Goal: Task Accomplishment & Management: Manage account settings

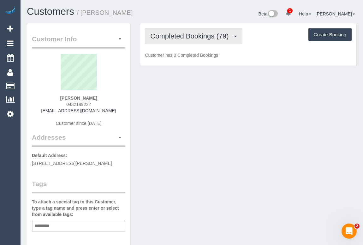
click at [173, 35] on span "Completed Bookings (79)" at bounding box center [190, 36] width 81 height 8
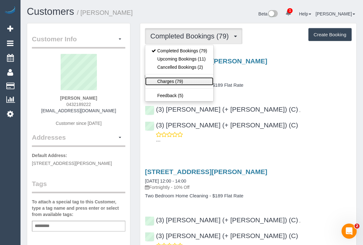
click at [174, 79] on link "Charges (79)" at bounding box center [179, 81] width 68 height 8
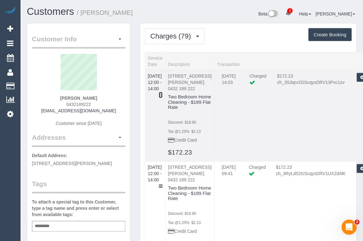
click at [162, 93] on icon at bounding box center [161, 95] width 4 height 4
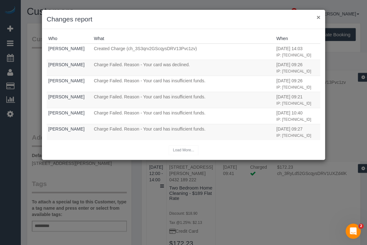
click at [317, 17] on button "×" at bounding box center [319, 17] width 4 height 7
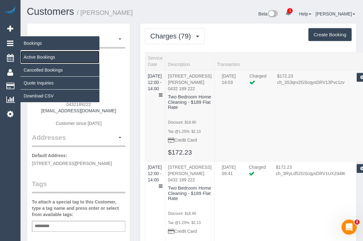
click at [44, 57] on link "Active Bookings" at bounding box center [60, 57] width 79 height 13
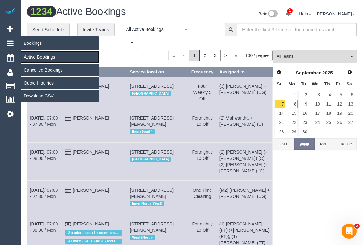
click at [40, 56] on link "Active Bookings" at bounding box center [60, 57] width 79 height 13
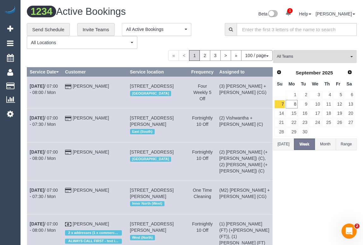
click at [213, 23] on div "**********" at bounding box center [121, 36] width 188 height 26
click at [313, 51] on button "All Teams" at bounding box center [315, 56] width 84 height 13
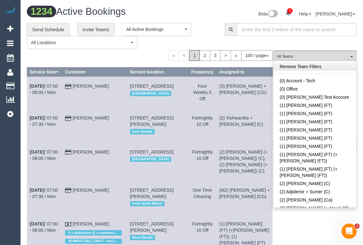
click at [337, 70] on link "Remove Team Filters" at bounding box center [314, 66] width 83 height 8
click at [203, 27] on div "**********" at bounding box center [121, 36] width 188 height 26
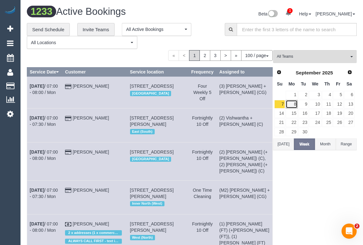
click at [293, 105] on link "8" at bounding box center [291, 104] width 12 height 9
click at [214, 26] on div "**********" at bounding box center [121, 36] width 188 height 26
click at [296, 105] on link "8" at bounding box center [291, 104] width 12 height 9
click at [299, 49] on div "**********" at bounding box center [191, 36] width 339 height 26
click at [296, 55] on span "All Teams" at bounding box center [313, 56] width 72 height 5
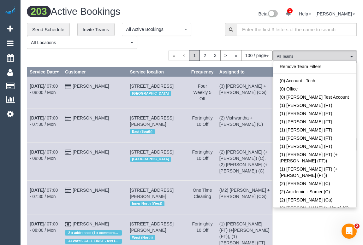
click at [315, 66] on link "Remove Team Filters" at bounding box center [314, 66] width 83 height 8
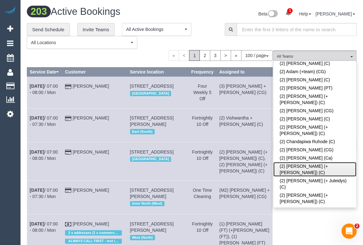
click at [305, 162] on link "(2) Chirag (+ Shachi) (C)" at bounding box center [314, 169] width 83 height 15
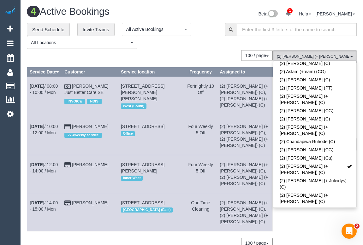
drag, startPoint x: 109, startPoint y: 121, endPoint x: 79, endPoint y: 118, distance: 30.8
click at [79, 118] on td "Merilyn Hawke 2x 4weekly service" at bounding box center [90, 136] width 56 height 38
copy link "Merilyn Hawke"
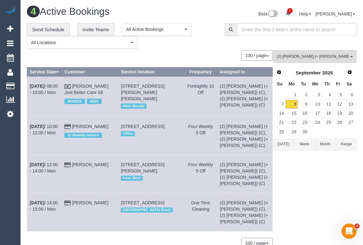
click at [114, 121] on td "Merilyn Hawke 2x 4weekly service" at bounding box center [90, 136] width 56 height 38
copy tr "Sep 8th / 10:00 - 12:00 / Mon Merilyn Hawke"
drag, startPoint x: 112, startPoint y: 122, endPoint x: 30, endPoint y: 117, distance: 82.2
click at [30, 117] on tr "Sep 8th / 10:00 - 12:00 / Mon Merilyn Hawke 2x 4weekly service 332 The Avenue, …" at bounding box center [149, 136] width 245 height 38
click at [308, 56] on span "(2) Chirag (+ Shachi) (C)" at bounding box center [313, 56] width 72 height 5
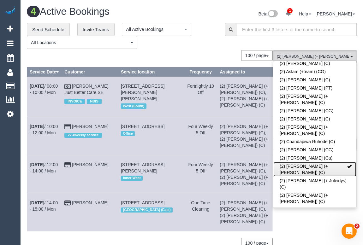
click at [347, 164] on span at bounding box center [349, 166] width 4 height 4
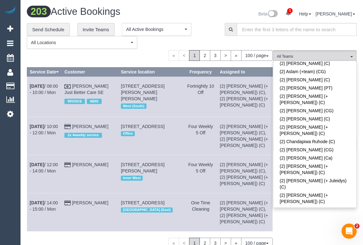
scroll to position [1487, 0]
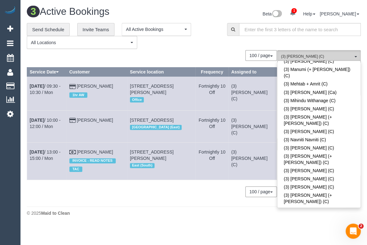
click at [325, 51] on button "(3) Thidas Wickramasinghe (C) All Teams" at bounding box center [319, 56] width 84 height 13
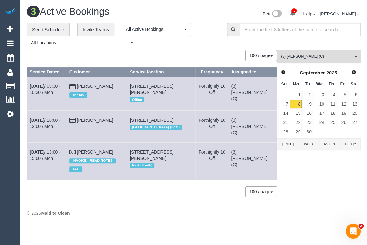
click at [319, 57] on span "(3) Thidas Wickramasinghe (C)" at bounding box center [317, 56] width 72 height 5
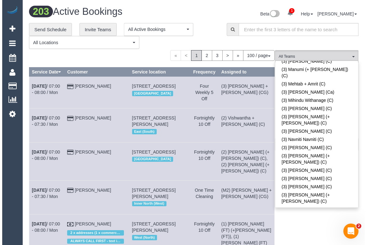
scroll to position [1953, 0]
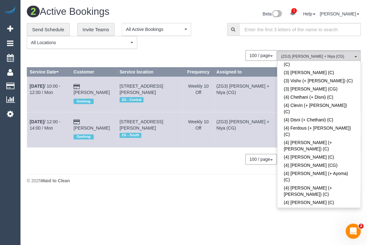
click at [154, 188] on div "2 Active Bookings Beta 1 Your Notifications You have 0 alerts × You have 3 to c…" at bounding box center [194, 96] width 347 height 193
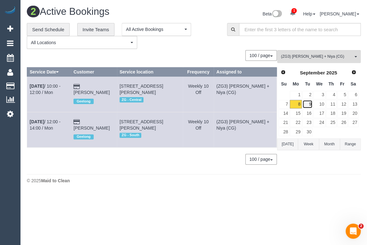
click at [311, 103] on link "9" at bounding box center [307, 104] width 10 height 9
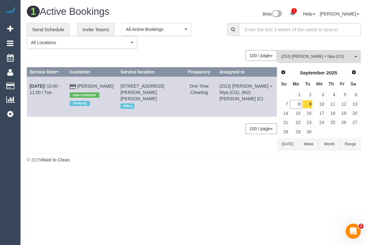
click at [201, 43] on div "**********" at bounding box center [122, 36] width 191 height 26
click at [298, 104] on link "8" at bounding box center [296, 104] width 12 height 9
click at [321, 57] on span "(ZG3) Suneeth + Niya (CG)" at bounding box center [317, 56] width 72 height 5
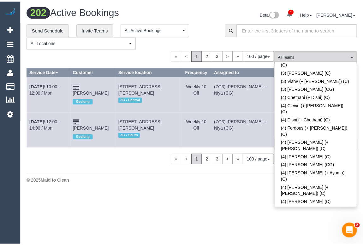
scroll to position [1487, 0]
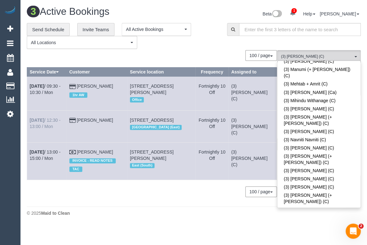
drag, startPoint x: 109, startPoint y: 119, endPoint x: 30, endPoint y: 119, distance: 78.8
click at [30, 119] on tr "Sep 8th / 12:30 - 13:00 / Mon Emma Witte 8 Bambury Street, 5, Boronia, VIC 3155…" at bounding box center [152, 126] width 250 height 32
copy tr "Sep 8th / 12:30 - 13:00 / Mon Emma Witte"
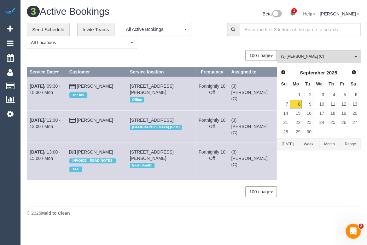
click at [212, 46] on div "**********" at bounding box center [122, 36] width 191 height 26
click at [316, 55] on span "(3) Thidas Wickramasinghe (C)" at bounding box center [317, 56] width 72 height 5
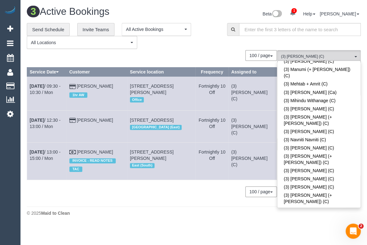
drag, startPoint x: 350, startPoint y: 134, endPoint x: 349, endPoint y: 114, distance: 19.6
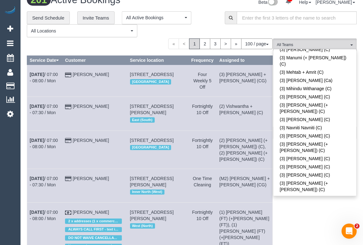
scroll to position [53, 0]
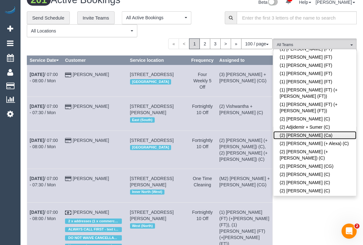
click at [318, 131] on link "(2) Aisha Houssenali (Ca)" at bounding box center [314, 135] width 83 height 8
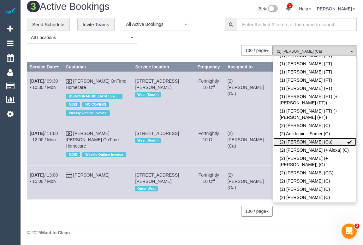
scroll to position [7, 0]
click at [162, 220] on div "0 Bookings found. We couldn't find any bookings that matched your search. Creat…" at bounding box center [150, 134] width 246 height 178
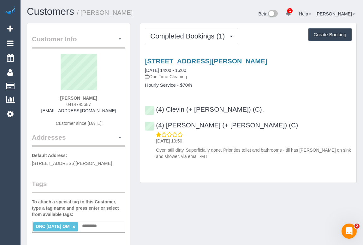
click at [75, 230] on link "×" at bounding box center [73, 226] width 3 height 5
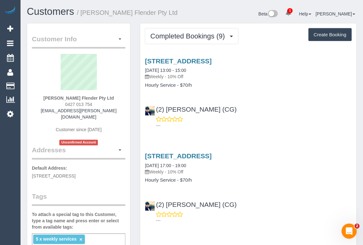
click at [252, 118] on div "---" at bounding box center [248, 122] width 207 height 13
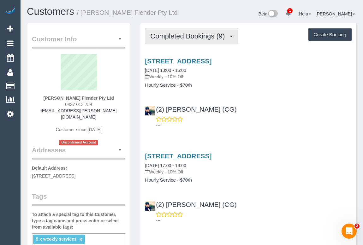
click at [204, 43] on button "Completed Bookings (9)" at bounding box center [191, 36] width 93 height 16
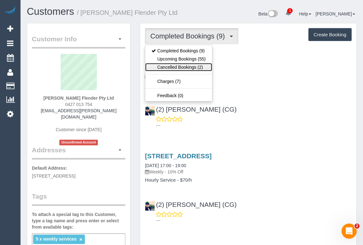
click at [186, 63] on link "Cancelled Bookings (2)" at bounding box center [178, 67] width 67 height 8
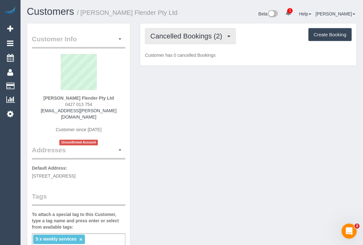
click at [185, 43] on button "Cancelled Bookings (2)" at bounding box center [190, 36] width 91 height 16
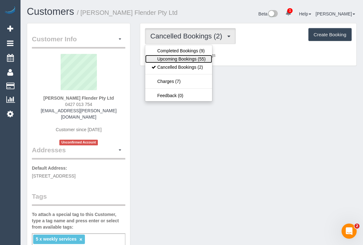
click at [180, 58] on link "Upcoming Bookings (55)" at bounding box center [178, 59] width 67 height 8
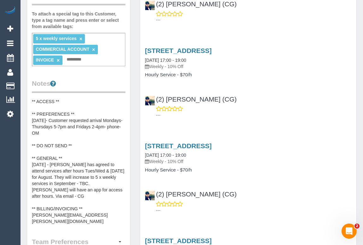
scroll to position [28, 0]
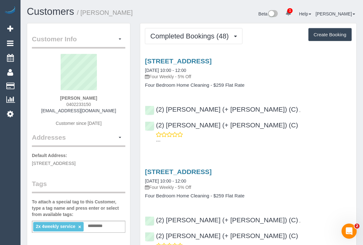
drag, startPoint x: 64, startPoint y: 104, endPoint x: 92, endPoint y: 104, distance: 27.8
click at [92, 104] on div "Merilyn Hawke 0402233150 merilynhawke@me.com Customer since 2023" at bounding box center [78, 93] width 93 height 79
drag, startPoint x: 60, startPoint y: 97, endPoint x: 98, endPoint y: 98, distance: 38.2
click at [98, 98] on div "Merilyn Hawke 0402233150 merilynhawke@me.com Customer since 2023" at bounding box center [78, 93] width 93 height 79
drag, startPoint x: 62, startPoint y: 102, endPoint x: 116, endPoint y: 104, distance: 53.3
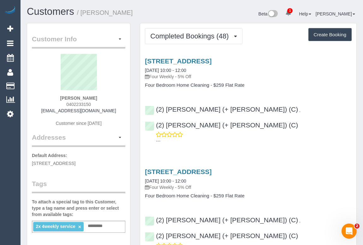
click at [116, 104] on div "Merilyn Hawke 0402233150 merilynhawke@me.com Customer since 2023" at bounding box center [78, 93] width 93 height 79
copy span "0402233150"
drag, startPoint x: 59, startPoint y: 96, endPoint x: 102, endPoint y: 99, distance: 42.7
click at [102, 99] on div "Merilyn Hawke 0402233150 merilynhawke@me.com Customer since 2023" at bounding box center [78, 93] width 93 height 79
copy strong "Merilyn Hawke"
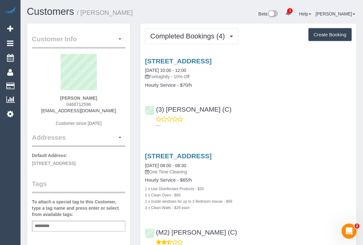
drag, startPoint x: 62, startPoint y: 100, endPoint x: 96, endPoint y: 101, distance: 34.1
click at [97, 100] on div "[PERSON_NAME] 0468712596 [EMAIL_ADDRESS][DOMAIN_NAME] Customer since [DATE]" at bounding box center [78, 93] width 93 height 79
click at [96, 103] on div "[PERSON_NAME] 0468712596 [EMAIL_ADDRESS][DOMAIN_NAME] Customer since [DATE]" at bounding box center [78, 93] width 93 height 79
drag, startPoint x: 93, startPoint y: 104, endPoint x: 65, endPoint y: 104, distance: 28.7
click at [65, 104] on div "[PERSON_NAME] 0468712596 [EMAIL_ADDRESS][DOMAIN_NAME] Customer since [DATE]" at bounding box center [78, 93] width 93 height 79
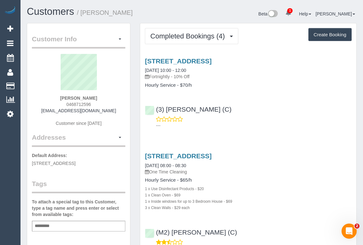
copy span "0468712596"
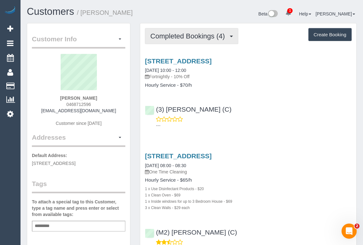
click at [191, 37] on span "Completed Bookings (4)" at bounding box center [189, 36] width 78 height 8
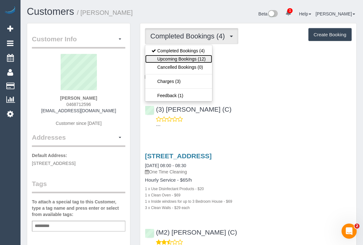
click at [184, 57] on link "Upcoming Bookings (12)" at bounding box center [178, 59] width 67 height 8
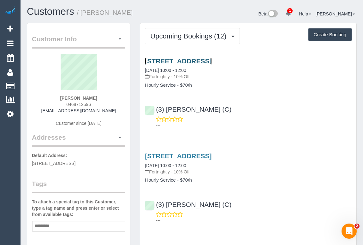
click at [193, 60] on link "[STREET_ADDRESS]" at bounding box center [178, 60] width 67 height 7
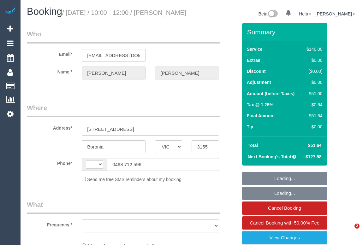
select select "VIC"
select select "string:AU"
select select "object:546"
select select "string:stripe-pm_1Rvydx2GScqysDRVk2VPIqjE"
select select "number:28"
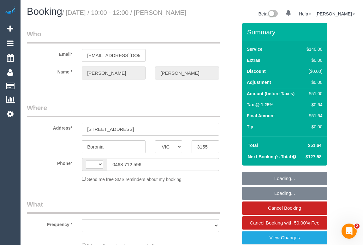
select select "number:14"
select select "number:19"
select select "number:22"
select select "number:34"
select select "number:12"
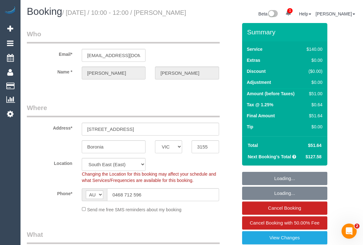
select select "object:697"
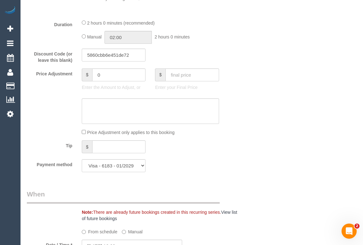
scroll to position [602, 0]
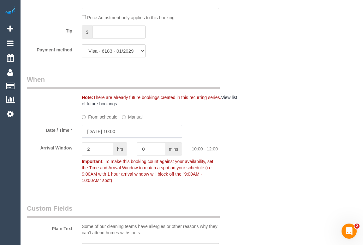
click at [108, 138] on input "08/09/2025 10:00" at bounding box center [132, 131] width 100 height 13
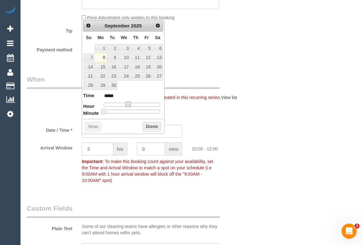
type input "08/09/2025 11:00"
type input "*****"
type input "08/09/2025 12:00"
type input "*****"
drag, startPoint x: 128, startPoint y: 102, endPoint x: 134, endPoint y: 102, distance: 6.0
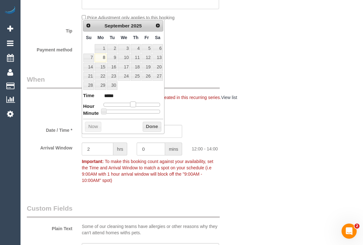
click at [134, 102] on span at bounding box center [133, 105] width 6 height 6
type input "08/09/2025 12:05"
type input "*****"
type input "08/09/2025 12:20"
type input "*****"
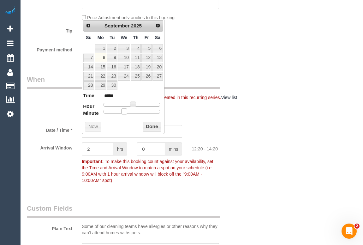
type input "08/09/2025 12:25"
type input "*****"
type input "08/09/2025 12:30"
type input "*****"
drag, startPoint x: 104, startPoint y: 110, endPoint x: 133, endPoint y: 110, distance: 28.7
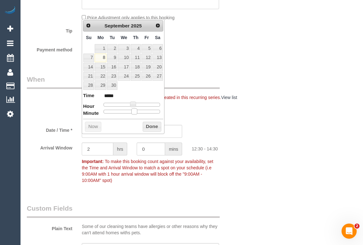
click at [133, 110] on span at bounding box center [134, 111] width 6 height 6
click at [155, 128] on button "Done" at bounding box center [152, 127] width 19 height 10
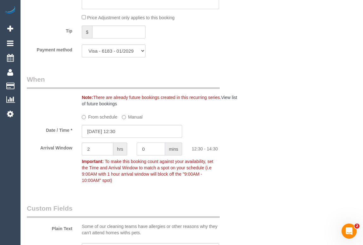
drag, startPoint x: 148, startPoint y: 156, endPoint x: 126, endPoint y: 157, distance: 21.4
click at [126, 157] on div "Arrival Window 2 hrs 0 mins 12:30 - 14:30 Important: To make this booking count…" at bounding box center [132, 165] width 220 height 44
type input "30"
drag, startPoint x: 96, startPoint y: 155, endPoint x: 38, endPoint y: 155, distance: 58.7
click at [38, 155] on div "Arrival Window 2 hrs 30 mins 12:30 - 15:00 Important: To make this booking coun…" at bounding box center [132, 165] width 220 height 44
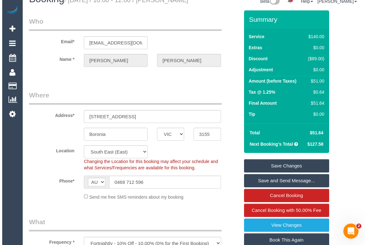
scroll to position [0, 0]
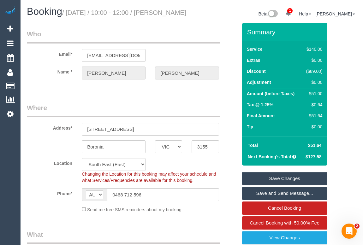
type input "0"
click at [283, 185] on link "Save Changes" at bounding box center [284, 178] width 85 height 13
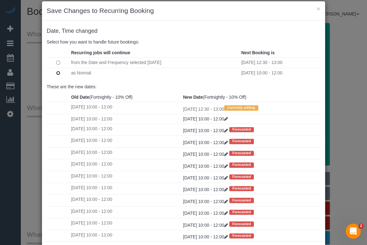
scroll to position [37, 0]
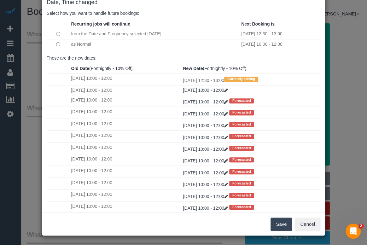
click at [283, 224] on button "Save" at bounding box center [281, 224] width 21 height 13
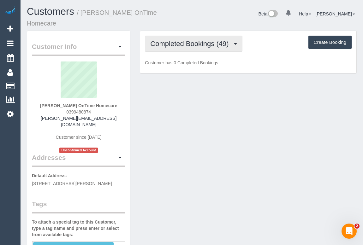
click at [202, 40] on span "Completed Bookings (49)" at bounding box center [190, 44] width 81 height 8
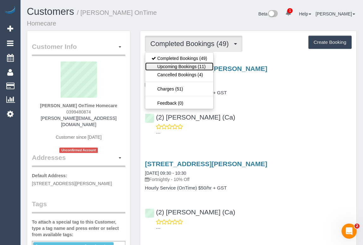
click at [180, 62] on link "Upcoming Bookings (11)" at bounding box center [179, 66] width 68 height 8
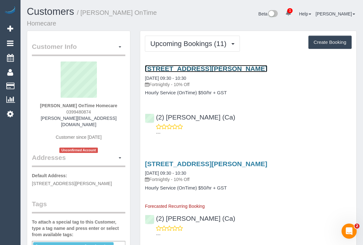
click at [181, 65] on link "24 Marsh Street, Altona North, VIC 3025" at bounding box center [206, 68] width 122 height 7
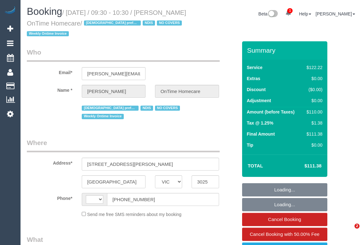
select select "VIC"
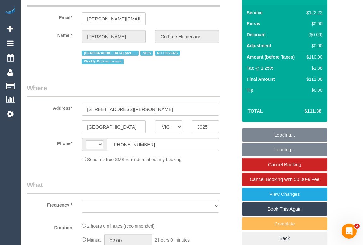
select select "string:AU"
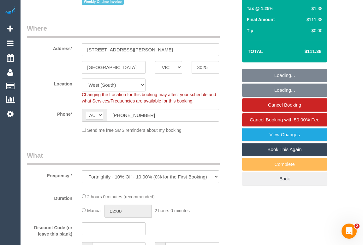
scroll to position [229, 0]
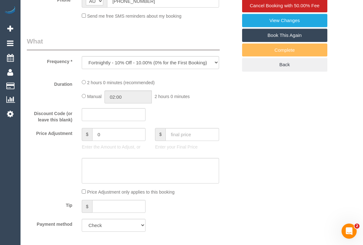
select select "object:553"
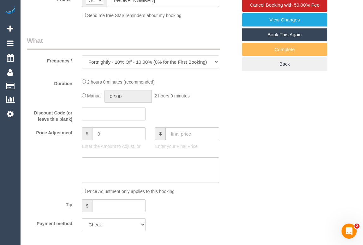
select select "number:29"
select select "number:14"
select select "number:19"
select select "number:36"
select select "number:35"
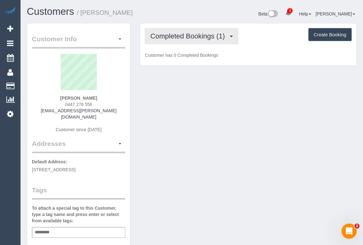
click at [196, 38] on span "Completed Bookings (1)" at bounding box center [189, 36] width 78 height 8
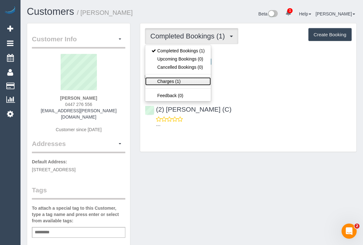
click at [171, 79] on link "Charges (1)" at bounding box center [178, 81] width 66 height 8
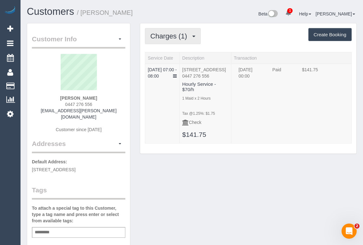
click at [168, 34] on span "Charges (1)" at bounding box center [170, 36] width 40 height 8
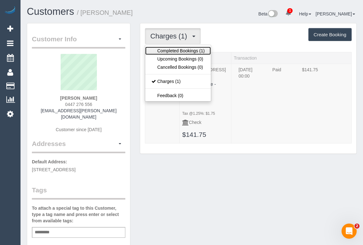
click at [172, 49] on link "Completed Bookings (1)" at bounding box center [178, 51] width 66 height 8
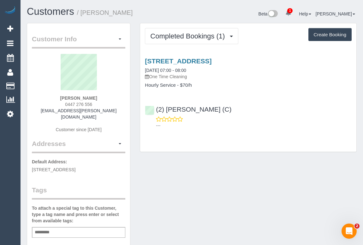
drag, startPoint x: 61, startPoint y: 104, endPoint x: 92, endPoint y: 103, distance: 31.5
click at [92, 103] on div "Limendra Fernando 0447 276 556 limendra.fernando@gmail.com Customer since 2025" at bounding box center [78, 96] width 93 height 85
copy span "0447 276 556"
click at [257, 180] on div "Customer Info Edit Contact Info Send Message Email Preferences Special Sales Ta…" at bounding box center [191, 240] width 339 height 435
drag, startPoint x: 194, startPoint y: 181, endPoint x: 211, endPoint y: 116, distance: 67.5
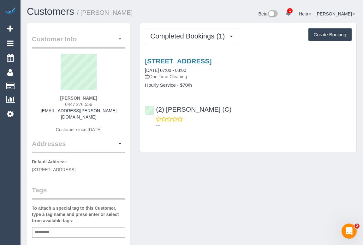
click at [194, 181] on div "Customer Info Edit Contact Info Send Message Email Preferences Special Sales Ta…" at bounding box center [191, 240] width 339 height 435
click at [146, 13] on div "Customers / Limendra Fernando Beta 1 Your Notifications You have 0 alerts × You…" at bounding box center [192, 240] width 342 height 480
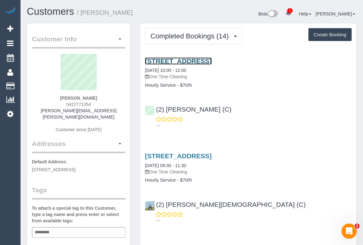
click at [183, 59] on link "88 Perry St, Fairfield, VIC 3078" at bounding box center [178, 60] width 67 height 7
click at [260, 131] on div "88 Perry St, Fairfield, VIC 3078 07/07/2025 10:00 - 12:00 One Time Cleaning Hou…" at bounding box center [248, 91] width 216 height 79
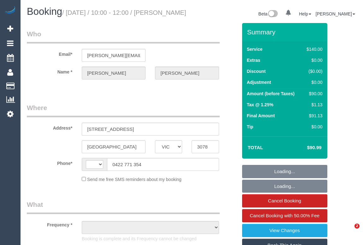
select select "VIC"
select select "string:AU"
select select "object:585"
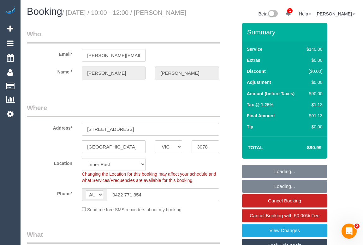
select select "string:stripe-pm_1Rfrmm2GScqysDRVPcZXHBqR"
select select "number:28"
select select "number:14"
select select "number:19"
select select "number:22"
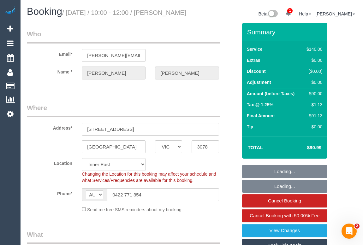
select select "object:902"
click at [31, 161] on fieldset "Where Address* [STREET_ADDRESS] [GEOGRAPHIC_DATA] ACT [GEOGRAPHIC_DATA] NT [GEO…" at bounding box center [132, 160] width 210 height 114
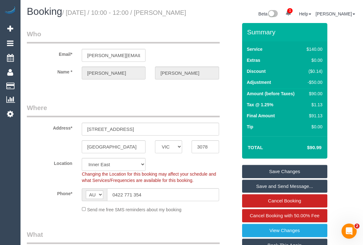
click at [152, 117] on legend "Where" at bounding box center [123, 110] width 193 height 14
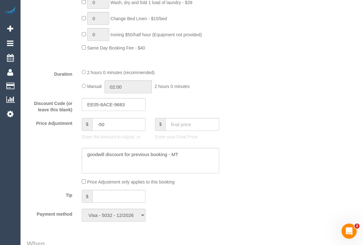
scroll to position [459, 0]
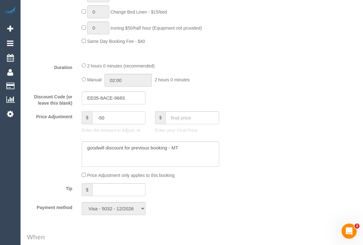
click at [120, 124] on input "-50" at bounding box center [118, 117] width 53 height 13
drag, startPoint x: 106, startPoint y: 128, endPoint x: 99, endPoint y: 127, distance: 7.4
click at [99, 124] on input "-50" at bounding box center [118, 117] width 53 height 13
type input "-120"
click at [181, 156] on textarea at bounding box center [150, 154] width 137 height 26
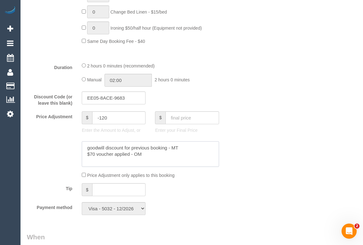
type textarea "goodwill discount for previous booking - MT $70 voucher applied - OM"
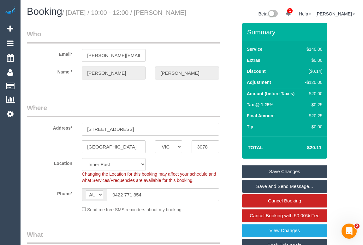
scroll to position [0, 0]
click at [275, 178] on link "Save Changes" at bounding box center [284, 171] width 85 height 13
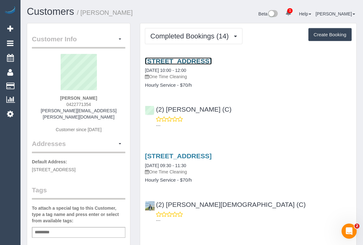
click at [189, 62] on link "[STREET_ADDRESS]" at bounding box center [178, 60] width 67 height 7
click at [252, 125] on p "---" at bounding box center [254, 125] width 196 height 6
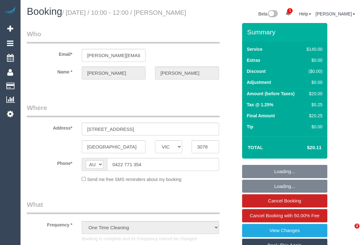
select select "VIC"
select select "string:stripe-pm_1Rfrmm2GScqysDRVPcZXHBqR"
select select "number:28"
select select "number:14"
select select "number:19"
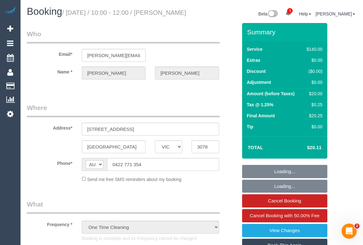
select select "number:22"
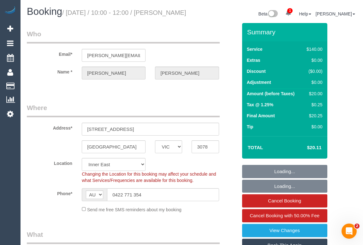
select select "object:902"
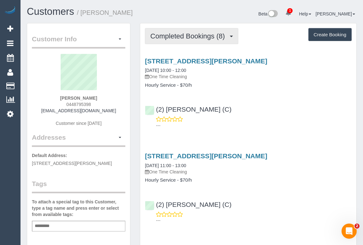
click at [166, 35] on span "Completed Bookings (8)" at bounding box center [189, 36] width 78 height 8
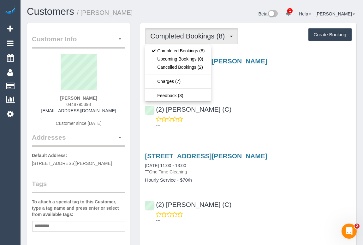
click at [273, 105] on div "(2) [PERSON_NAME] (C) ---" at bounding box center [248, 114] width 216 height 28
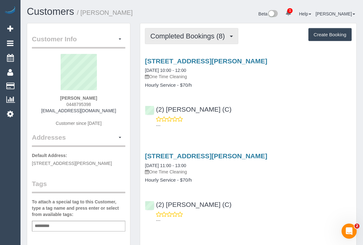
click at [181, 41] on button "Completed Bookings (8)" at bounding box center [191, 36] width 93 height 16
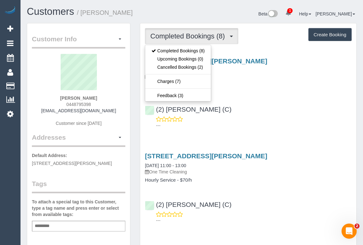
click at [268, 96] on div "[STREET_ADDRESS][PERSON_NAME] [DATE] 10:00 - 12:00 One Time Cleaning Hourly Ser…" at bounding box center [248, 91] width 216 height 79
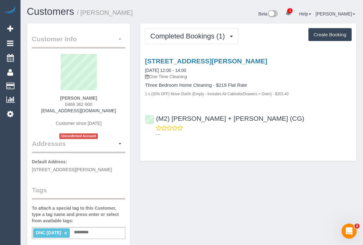
click at [120, 38] on span "button" at bounding box center [120, 38] width 3 height 1
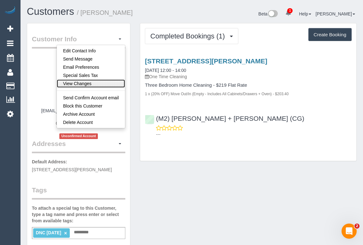
click at [94, 82] on link "View Changes" at bounding box center [91, 83] width 68 height 8
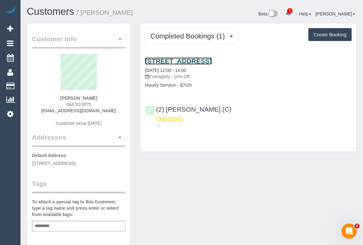
click at [211, 60] on link "[STREET_ADDRESS]" at bounding box center [178, 60] width 67 height 7
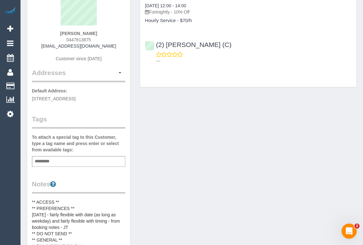
scroll to position [20, 0]
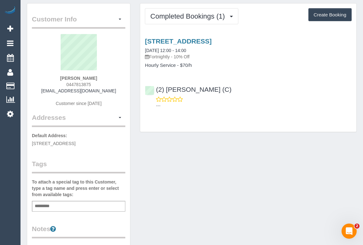
click at [195, 199] on div "Customer Info Edit Contact Info Send Message Email Preferences Special Sales Ta…" at bounding box center [191, 239] width 339 height 473
click at [223, 182] on div "Customer Info Edit Contact Info Send Message Email Preferences Special Sales Ta…" at bounding box center [191, 239] width 339 height 473
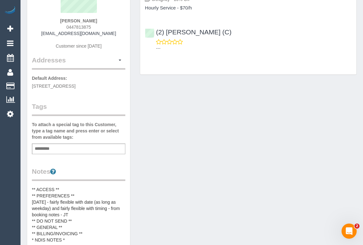
scroll to position [163, 0]
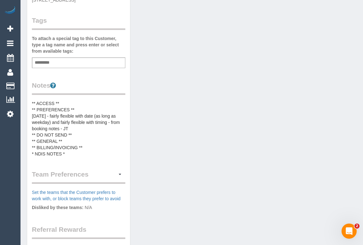
click at [60, 68] on div "Add a tag" at bounding box center [78, 62] width 93 height 11
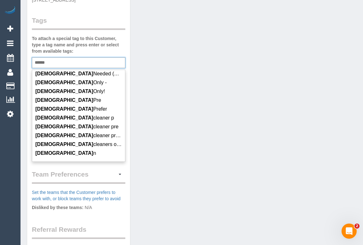
scroll to position [86, 0]
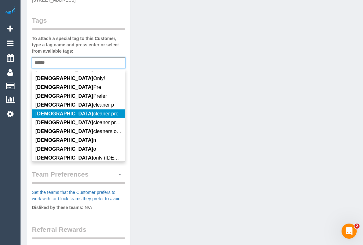
type input "******"
click at [224, 106] on div "Customer Info Edit Contact Info Send Message Email Preferences Special Sales Ta…" at bounding box center [191, 96] width 339 height 473
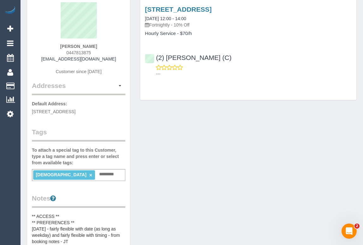
scroll to position [0, 0]
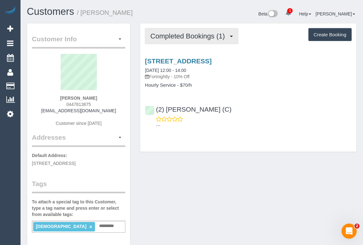
click at [174, 36] on span "Completed Bookings (1)" at bounding box center [189, 36] width 78 height 8
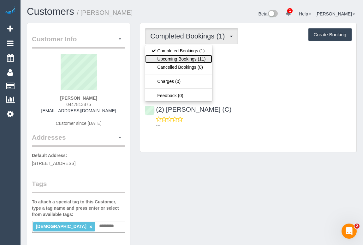
click at [171, 58] on link "Upcoming Bookings (11)" at bounding box center [178, 59] width 67 height 8
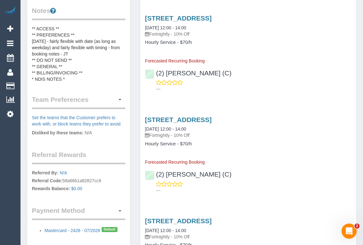
scroll to position [172, 0]
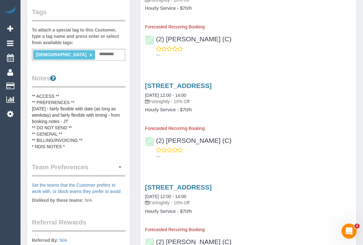
click at [89, 58] on link "×" at bounding box center [90, 54] width 3 height 5
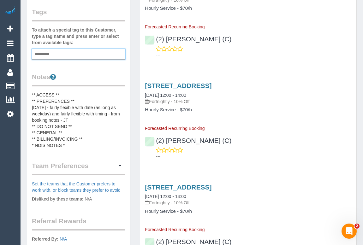
click at [57, 60] on div "Add a tag" at bounding box center [78, 54] width 93 height 11
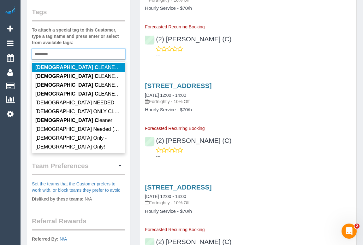
type input "*********"
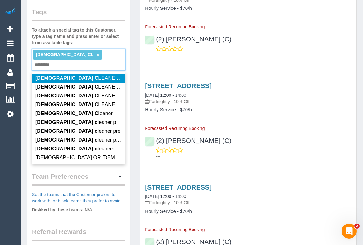
click at [62, 57] on ng-include "FEMALE CL ×" at bounding box center [67, 54] width 63 height 5
click at [96, 58] on link "×" at bounding box center [97, 54] width 3 height 5
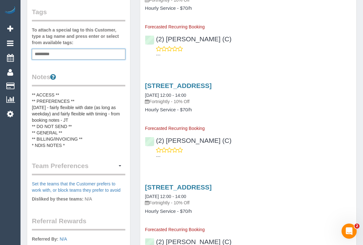
click at [64, 60] on div "Add a tag" at bounding box center [78, 54] width 93 height 11
click at [59, 60] on div "Add a tag" at bounding box center [78, 54] width 93 height 11
type input "*"
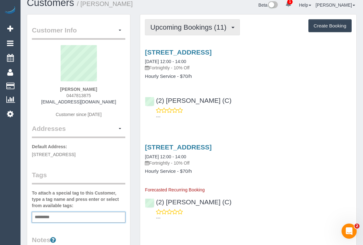
scroll to position [0, 0]
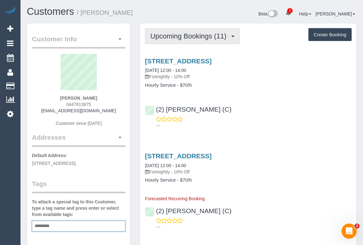
click at [189, 34] on span "Upcoming Bookings (11)" at bounding box center [189, 36] width 79 height 8
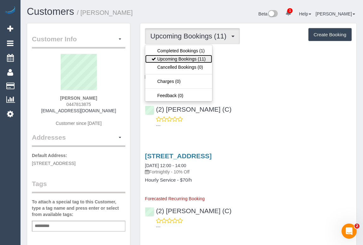
click at [173, 60] on link "Upcoming Bookings (11)" at bounding box center [178, 59] width 67 height 8
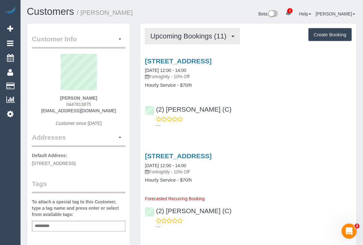
click at [194, 40] on button "Upcoming Bookings (11)" at bounding box center [192, 36] width 95 height 16
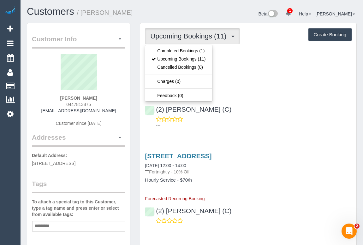
click at [266, 94] on div "534b High Street Road, Mount Waverley, VIC 3149 17/09/2025 12:00 - 14:00 Fortni…" at bounding box center [248, 91] width 216 height 79
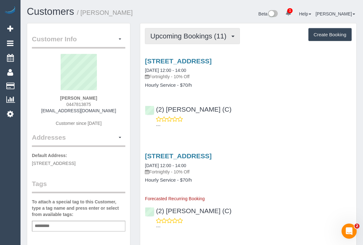
click at [181, 37] on span "Upcoming Bookings (11)" at bounding box center [189, 36] width 79 height 8
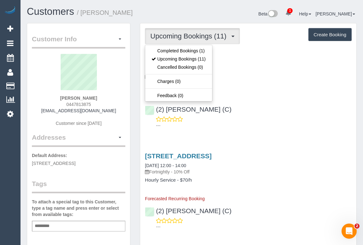
click at [211, 61] on link "534b High Street Road, Mount Waverley, VIC 3149" at bounding box center [178, 60] width 67 height 7
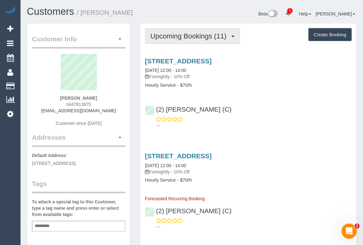
click at [209, 34] on span "Upcoming Bookings (11)" at bounding box center [189, 36] width 79 height 8
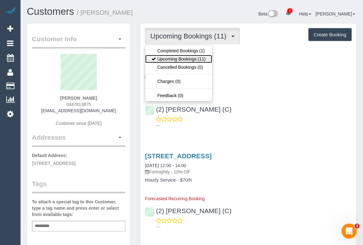
click at [185, 58] on link "Upcoming Bookings (11)" at bounding box center [178, 59] width 67 height 8
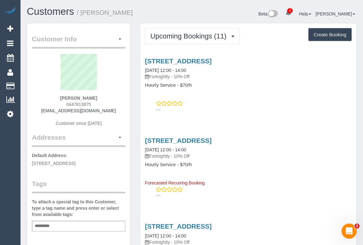
click at [249, 114] on div "534b High Street Road, Mount Waverley, VIC 3149 17/09/2025 12:00 - 14:00 Fortni…" at bounding box center [248, 84] width 216 height 64
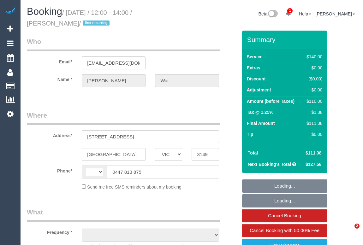
select select "VIC"
select select "string:stripe-pm_1S0sv82GScqysDRVQxFmRtof"
select select "string:AU"
click at [179, 61] on div "Email* [EMAIL_ADDRESS][DOMAIN_NAME]" at bounding box center [132, 53] width 220 height 32
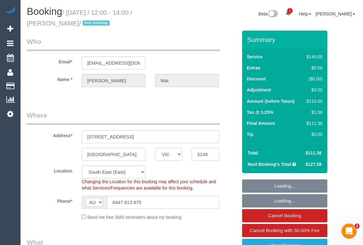
select select "object:914"
select select "number:28"
select select "number:14"
select select "number:19"
select select "number:22"
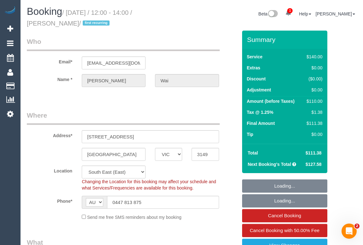
select select "number:34"
select select "number:11"
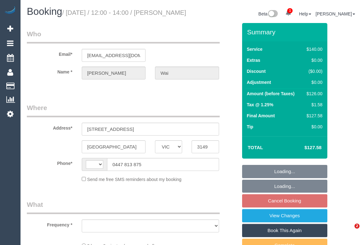
select select "VIC"
select select "string:stripe-pm_1S0sv82GScqysDRVQxFmRtof"
select select "number:28"
select select "number:14"
select select "number:19"
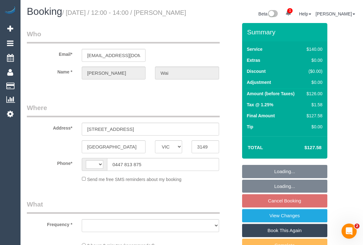
select select "number:22"
select select "number:34"
select select "number:11"
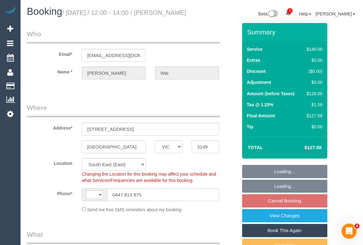
select select "string:AU"
select select "object:1362"
select select "spot4"
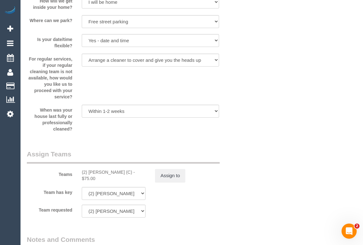
scroll to position [917, 0]
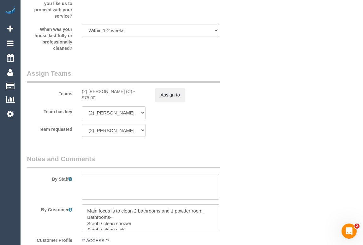
drag, startPoint x: 76, startPoint y: 99, endPoint x: 138, endPoint y: 98, distance: 62.5
click at [138, 98] on div "Teams (2) [PERSON_NAME] Opanayake (C) - $75.00 Assign to" at bounding box center [132, 85] width 220 height 33
copy div "(2) [PERSON_NAME] (C)"
click at [175, 102] on button "Assign to" at bounding box center [170, 94] width 30 height 13
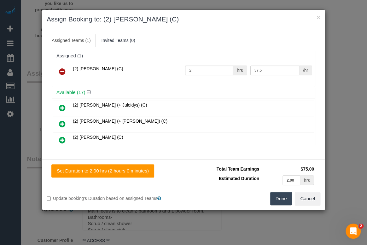
click at [61, 69] on icon at bounding box center [62, 72] width 7 height 8
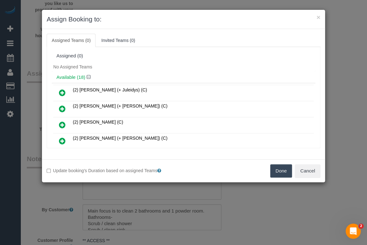
click at [275, 171] on button "Done" at bounding box center [281, 170] width 22 height 13
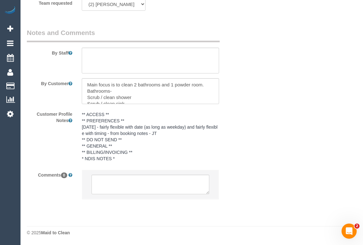
scroll to position [1051, 0]
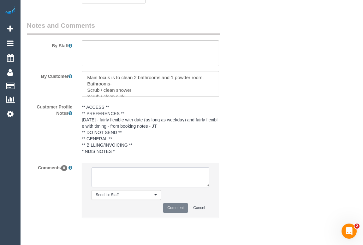
click at [138, 184] on textarea at bounding box center [149, 177] width 117 height 20
click at [163, 181] on textarea at bounding box center [149, 177] width 117 height 20
click at [163, 183] on textarea at bounding box center [149, 177] width 117 height 20
paste textarea "(2) Shameen Opanayake (C)"
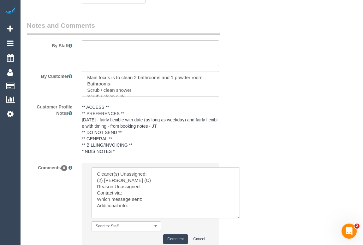
drag, startPoint x: 206, startPoint y: 193, endPoint x: 243, endPoint y: 234, distance: 55.1
click at [240, 218] on textarea at bounding box center [165, 192] width 148 height 51
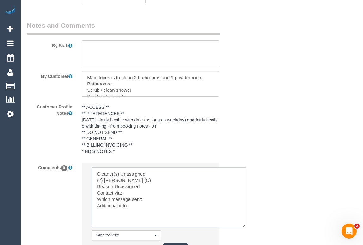
click at [150, 195] on textarea at bounding box center [168, 197] width 155 height 60
click at [126, 200] on textarea at bounding box center [168, 197] width 155 height 60
click at [148, 206] on textarea at bounding box center [168, 197] width 155 height 60
click at [137, 215] on textarea at bounding box center [168, 197] width 155 height 60
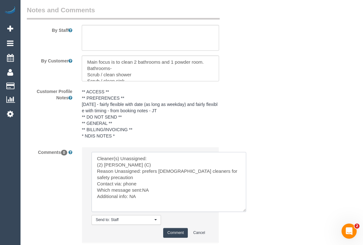
scroll to position [1080, 0]
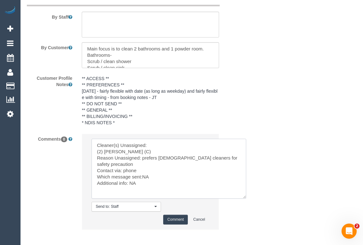
drag, startPoint x: 137, startPoint y: 184, endPoint x: 129, endPoint y: 184, distance: 7.6
click at [129, 184] on textarea at bounding box center [168, 169] width 155 height 60
click at [178, 184] on textarea at bounding box center [168, 169] width 155 height 60
drag, startPoint x: 173, startPoint y: 185, endPoint x: 166, endPoint y: 185, distance: 6.6
click at [166, 185] on textarea at bounding box center [168, 169] width 155 height 60
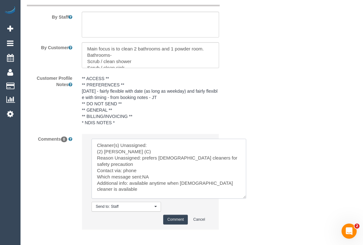
click at [129, 185] on textarea at bounding box center [168, 169] width 155 height 60
drag, startPoint x: 145, startPoint y: 184, endPoint x: 167, endPoint y: 184, distance: 22.4
click at [167, 184] on textarea at bounding box center [168, 169] width 155 height 60
drag, startPoint x: 164, startPoint y: 183, endPoint x: 176, endPoint y: 183, distance: 12.0
click at [176, 183] on textarea at bounding box center [168, 169] width 155 height 60
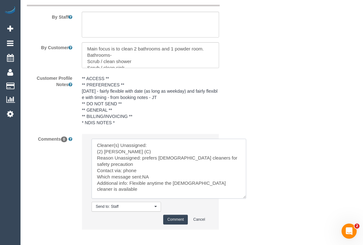
type textarea "Cleaner(s) Unassigned: (2) Shameen Opanayake (C) Reason Unassigned: prefers fem…"
click at [177, 225] on button "Comment" at bounding box center [175, 220] width 25 height 10
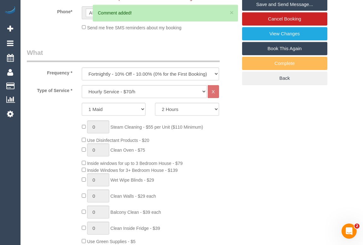
scroll to position [76, 0]
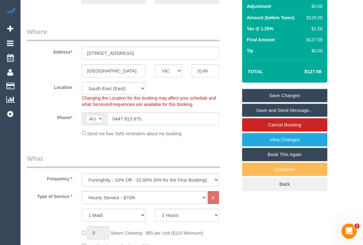
click at [276, 102] on link "Save Changes" at bounding box center [284, 95] width 85 height 13
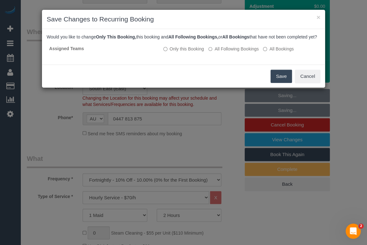
click at [278, 82] on button "Save" at bounding box center [281, 76] width 21 height 13
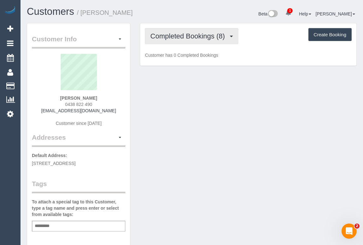
click at [183, 40] on button "Completed Bookings (8)" at bounding box center [191, 36] width 93 height 16
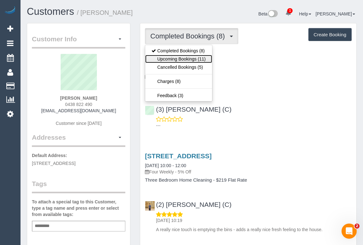
click at [182, 60] on link "Upcoming Bookings (11)" at bounding box center [178, 59] width 67 height 8
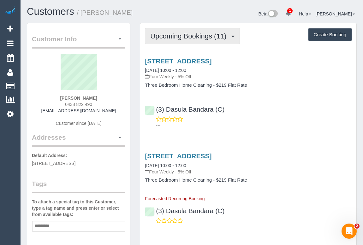
click at [179, 39] on span "Upcoming Bookings (11)" at bounding box center [189, 36] width 79 height 8
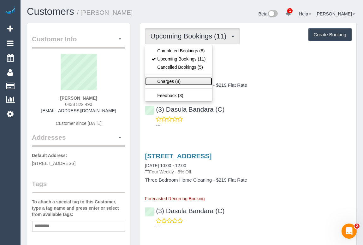
click at [165, 82] on link "Charges (8)" at bounding box center [178, 81] width 67 height 8
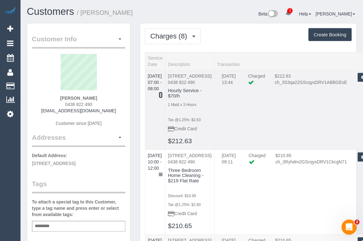
click at [162, 93] on icon at bounding box center [161, 95] width 4 height 4
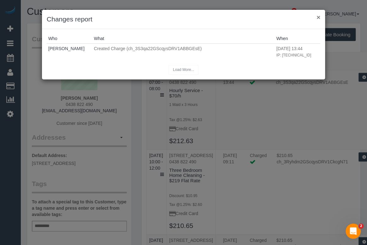
click at [318, 16] on button "×" at bounding box center [319, 17] width 4 height 7
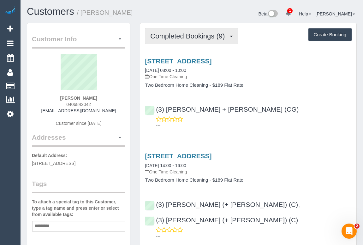
click at [190, 32] on span "Completed Bookings (9)" at bounding box center [189, 36] width 78 height 8
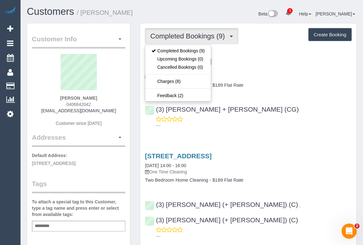
click at [308, 118] on div "---" at bounding box center [248, 122] width 207 height 13
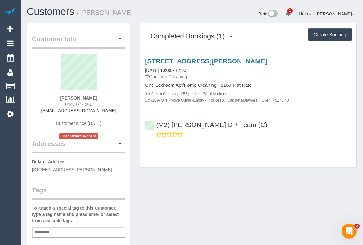
click at [218, 180] on div "Customer Info Edit Contact Info Send Message Email Preferences Special Sales Ta…" at bounding box center [191, 237] width 339 height 429
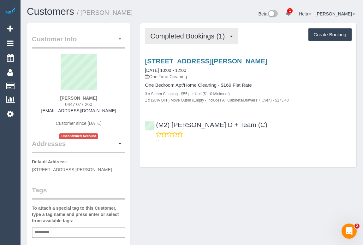
click at [180, 35] on span "Completed Bookings (1)" at bounding box center [189, 36] width 78 height 8
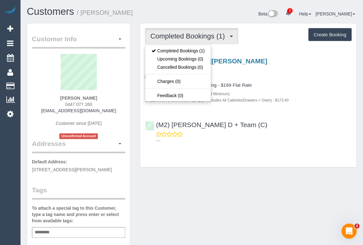
click at [273, 71] on div "[STREET_ADDRESS][PERSON_NAME] [DATE] 10:00 - 12:00 One Time Cleaning" at bounding box center [248, 68] width 207 height 23
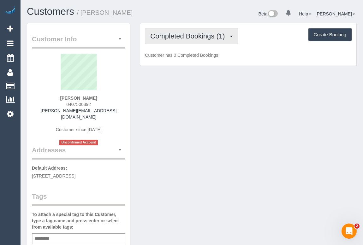
click at [185, 36] on span "Completed Bookings (1)" at bounding box center [189, 36] width 78 height 8
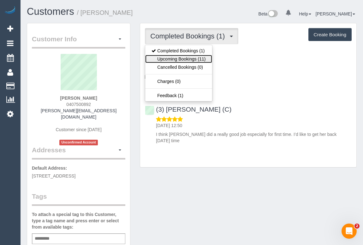
click at [181, 57] on link "Upcoming Bookings (11)" at bounding box center [178, 59] width 67 height 8
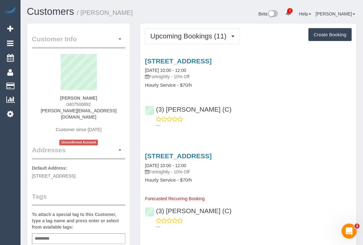
click at [243, 83] on h4 "Hourly Service - $70/h" at bounding box center [248, 85] width 207 height 5
click at [287, 125] on p "---" at bounding box center [254, 125] width 196 height 6
click at [199, 60] on link "32 The Grange, Malvern East, VIC 3145" at bounding box center [178, 60] width 67 height 7
drag, startPoint x: 206, startPoint y: 109, endPoint x: 155, endPoint y: 110, distance: 51.7
click at [155, 110] on div "(3) Kirin Miller (C) ---" at bounding box center [248, 114] width 216 height 28
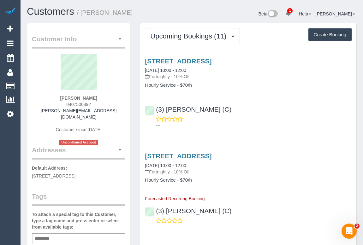
copy link "(3) Kirin Miller (C)"
click at [243, 103] on div "(3) Kirin Miller (C) ---" at bounding box center [248, 114] width 216 height 28
click at [254, 122] on p "---" at bounding box center [254, 125] width 196 height 6
click at [260, 121] on div "---" at bounding box center [248, 122] width 207 height 13
click at [279, 120] on div "---" at bounding box center [248, 122] width 207 height 13
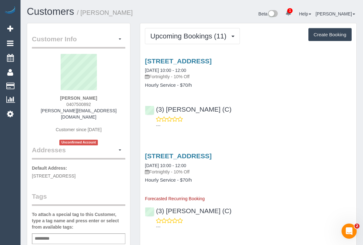
drag, startPoint x: 62, startPoint y: 96, endPoint x: 108, endPoint y: 97, distance: 47.0
click at [108, 97] on div "Kirsten Nowicki 0407500892 k.a.nowicki@mac.com Customer since 2025 Unconfirmed …" at bounding box center [78, 99] width 93 height 91
copy strong "Kirsten Nowicki"
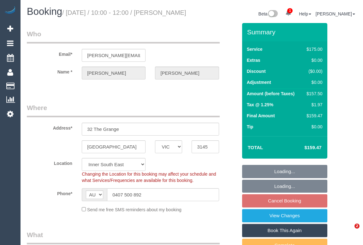
select select "VIC"
select select "object:708"
select select "string:stripe-pm_1Rz4nR2GScqysDRVKDnv51xC"
select select "150"
select select "number:27"
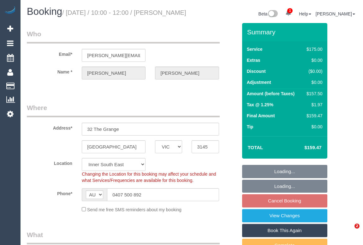
select select "number:14"
select select "number:19"
select select "number:24"
select select "number:35"
select select "number:11"
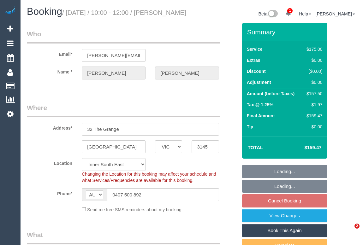
select select "spot3"
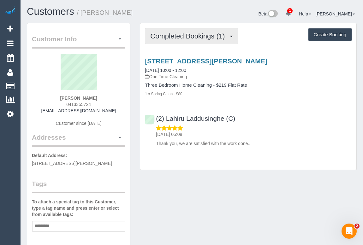
click at [200, 36] on span "Completed Bookings (1)" at bounding box center [189, 36] width 78 height 8
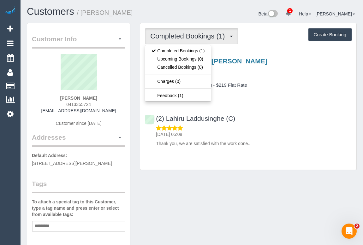
click at [278, 131] on p "08/09/2025 05:08" at bounding box center [254, 134] width 196 height 6
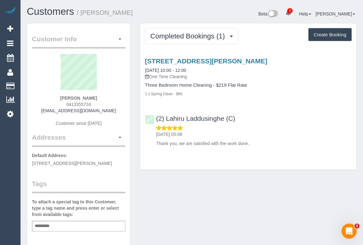
drag, startPoint x: 50, startPoint y: 110, endPoint x: 109, endPoint y: 111, distance: 59.0
click at [109, 111] on div "Suhas Dange 0413355724 suhas238@outlook.com Customer since 2025" at bounding box center [78, 93] width 93 height 79
copy link "suhas238@outlook.com"
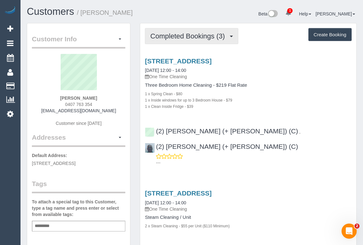
click at [181, 36] on span "Completed Bookings (3)" at bounding box center [189, 36] width 78 height 8
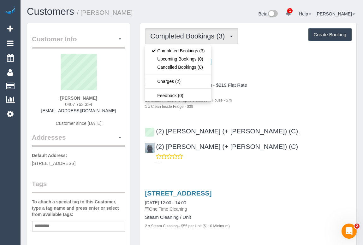
click at [290, 87] on h4 "Three Bedroom Home Cleaning - $219 Flat Rate" at bounding box center [248, 85] width 207 height 5
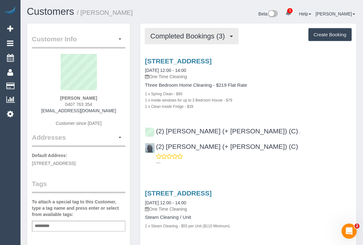
click at [177, 39] on span "Completed Bookings (3)" at bounding box center [189, 36] width 78 height 8
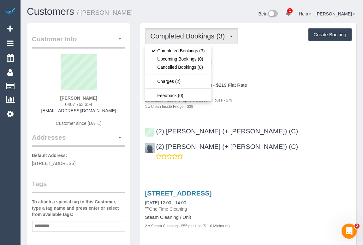
drag, startPoint x: 41, startPoint y: 112, endPoint x: 116, endPoint y: 111, distance: 74.4
click at [116, 111] on div "Kasey Mohammed 0407 763 354 kaseyycheyanne@gmail.com Customer since 2024" at bounding box center [78, 93] width 93 height 79
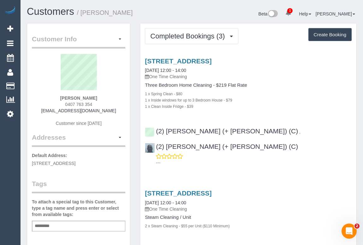
copy link "kaseyycheyanne@gmail.com"
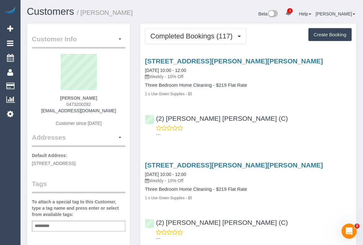
click at [238, 129] on div "---" at bounding box center [248, 131] width 207 height 13
drag, startPoint x: 63, startPoint y: 104, endPoint x: 99, endPoint y: 104, distance: 36.0
click at [99, 104] on div "Celia Romaniuk 0473200282 celiaromaniuk@gmail.com Customer since 2022" at bounding box center [78, 93] width 93 height 79
copy span "0473200282"
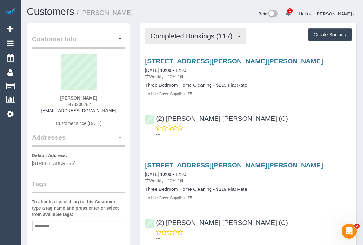
click at [191, 30] on button "Completed Bookings (117)" at bounding box center [195, 36] width 101 height 16
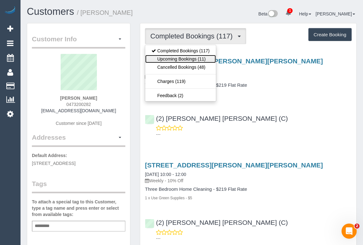
click at [180, 59] on link "Upcoming Bookings (11)" at bounding box center [180, 59] width 71 height 8
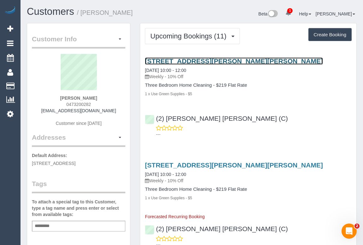
click at [214, 61] on link "8/122 Roseneath Street, Clifton Hill, VIC 3068" at bounding box center [234, 60] width 178 height 7
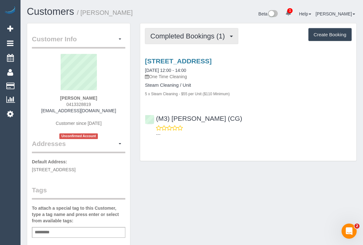
click at [187, 36] on span "Completed Bookings (1)" at bounding box center [189, 36] width 78 height 8
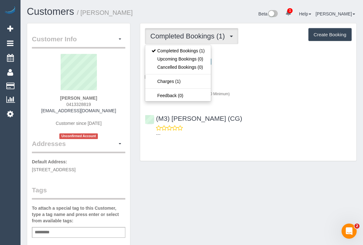
click at [207, 144] on div "Completed Bookings (1) Completed Bookings (1) Upcoming Bookings (0) Cancelled B…" at bounding box center [248, 92] width 216 height 138
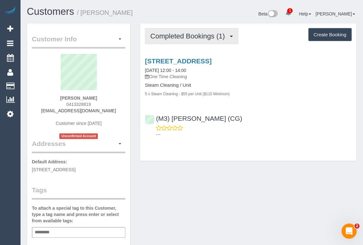
click at [190, 37] on span "Completed Bookings (1)" at bounding box center [189, 36] width 78 height 8
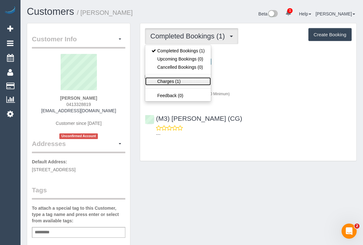
click at [173, 79] on link "Charges (1)" at bounding box center [178, 81] width 66 height 8
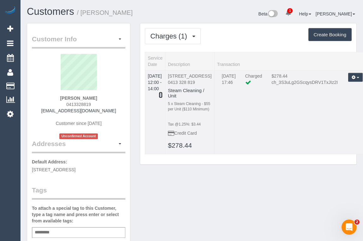
click at [162, 93] on icon at bounding box center [161, 95] width 4 height 4
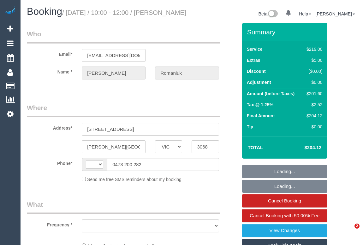
select select "VIC"
select select "string:AU"
select select "object:543"
select select "string:stripe-pm_1MqVMo2GScqysDRVqxzZox7f"
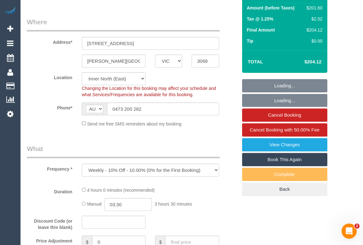
select select "object:694"
select select "number:28"
select select "number:14"
select select "number:18"
select select "number:22"
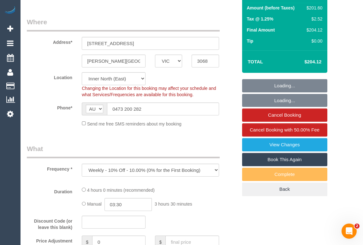
select select "number:34"
select select "number:13"
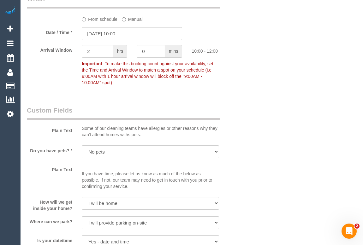
scroll to position [688, 0]
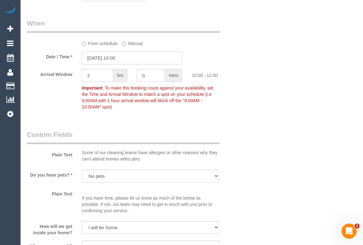
click at [114, 64] on input "08/09/2025 10:00" at bounding box center [132, 57] width 100 height 13
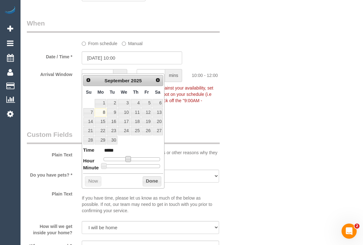
type input "08/09/2025 11:00"
type input "*****"
type input "[DATE] 12:00"
type input "*****"
drag, startPoint x: 127, startPoint y: 158, endPoint x: 132, endPoint y: 158, distance: 5.0
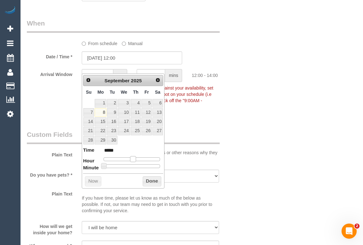
click at [132, 158] on span at bounding box center [133, 159] width 6 height 6
type input "08/09/2025 12:05"
type input "*****"
type input "08/09/2025 12:10"
type input "*****"
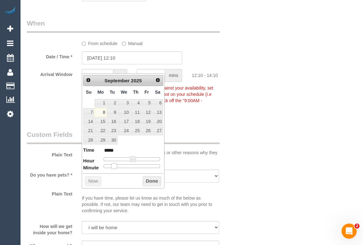
drag, startPoint x: 105, startPoint y: 166, endPoint x: 117, endPoint y: 167, distance: 12.0
click at [117, 167] on div at bounding box center [131, 166] width 56 height 4
click at [153, 183] on button "Done" at bounding box center [152, 181] width 19 height 10
click at [251, 164] on div "Who Email* celiaromaniuk@gmail.com Name * Celia Romaniuk Where Address* 8/122 R…" at bounding box center [192, 58] width 330 height 1446
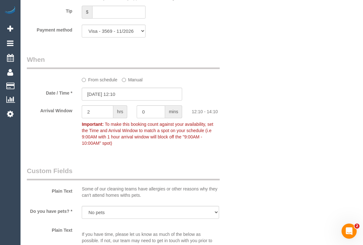
scroll to position [745, 0]
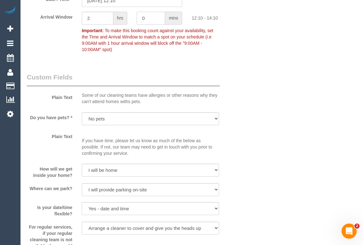
drag, startPoint x: 151, startPoint y: 25, endPoint x: 126, endPoint y: 25, distance: 24.3
click at [126, 25] on div "Arrival Window 2 hrs 0 mins 12:10 - 14:10 Important: To make this booking count…" at bounding box center [132, 34] width 220 height 44
type input "15"
drag, startPoint x: 94, startPoint y: 27, endPoint x: 46, endPoint y: 26, distance: 47.7
click at [46, 26] on div "Arrival Window 2 hrs 15 mins 12:10 - 14:25 Important: To make this booking coun…" at bounding box center [132, 34] width 220 height 44
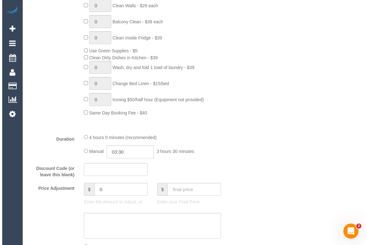
scroll to position [114, 0]
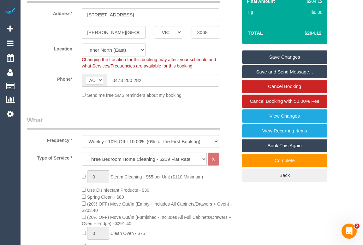
type input "0"
click at [290, 63] on link "Save Changes" at bounding box center [284, 56] width 85 height 13
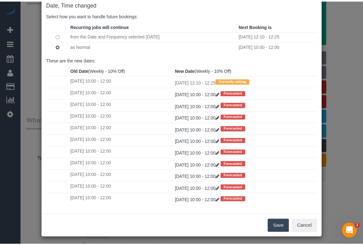
scroll to position [37, 0]
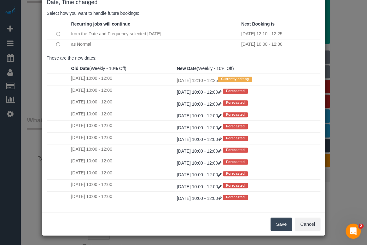
click at [279, 224] on button "Save" at bounding box center [281, 224] width 21 height 13
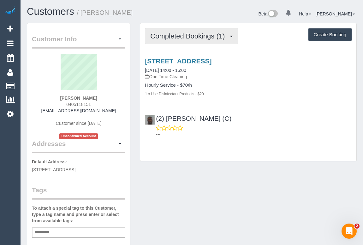
click at [189, 28] on button "Completed Bookings (1)" at bounding box center [191, 36] width 93 height 16
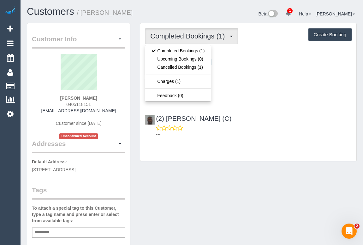
click at [260, 112] on div "(2) Hope Gorejena (C) ---" at bounding box center [248, 123] width 216 height 28
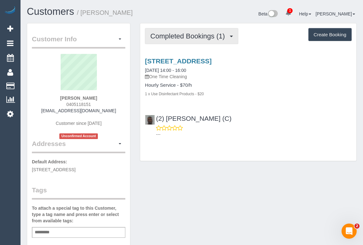
click at [194, 37] on span "Completed Bookings (1)" at bounding box center [189, 36] width 78 height 8
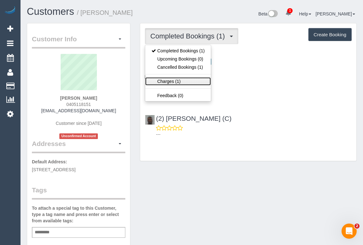
click at [171, 81] on link "Charges (1)" at bounding box center [178, 81] width 66 height 8
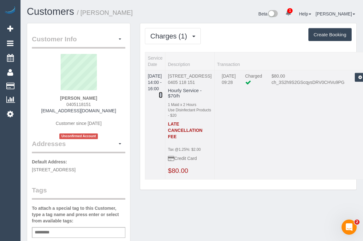
click at [162, 93] on icon at bounding box center [161, 95] width 4 height 4
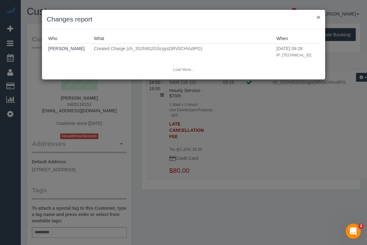
click at [318, 18] on button "×" at bounding box center [319, 17] width 4 height 7
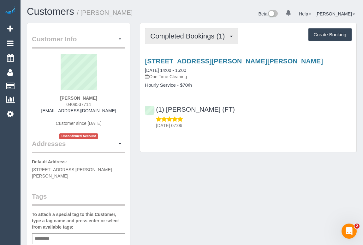
click at [191, 38] on span "Completed Bookings (1)" at bounding box center [189, 36] width 78 height 8
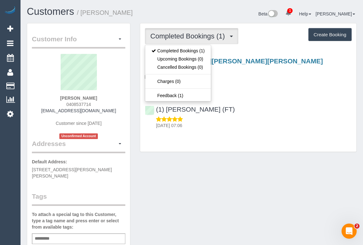
click at [252, 123] on p "[DATE] 07:06" at bounding box center [254, 125] width 196 height 6
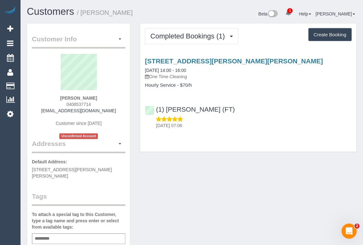
click at [184, 196] on div "Customer Info Edit Contact Info Send Message Email Preferences Special Sales Ta…" at bounding box center [191, 240] width 339 height 435
drag, startPoint x: 46, startPoint y: 112, endPoint x: 114, endPoint y: 112, distance: 67.8
click at [114, 112] on div "Jake McLoughlin 0408537714 jakemcloughlin13@gmail.com Customer since 2025 Uncon…" at bounding box center [78, 96] width 93 height 85
copy link "jakemcloughlin13@gmail.com"
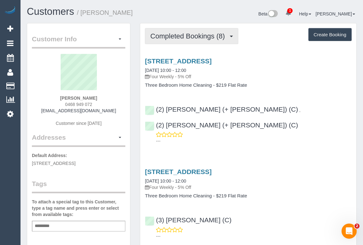
click at [195, 35] on span "Completed Bookings (8)" at bounding box center [189, 36] width 78 height 8
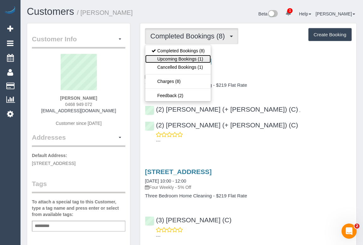
click at [192, 58] on link "Upcoming Bookings (1)" at bounding box center [178, 59] width 66 height 8
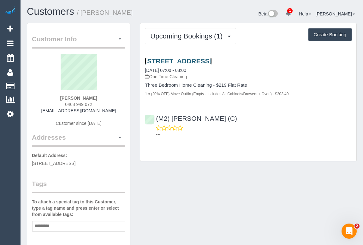
click at [211, 62] on link "[STREET_ADDRESS]" at bounding box center [178, 60] width 67 height 7
click at [201, 59] on link "26 Queens Road, 504, Melbourne, VIC 3004" at bounding box center [178, 60] width 67 height 7
drag, startPoint x: 61, startPoint y: 97, endPoint x: 103, endPoint y: 97, distance: 41.6
click at [103, 97] on div "Kurtis Lynch 0468 949 072 golfkurt@outlook.com.au Customer since 2025" at bounding box center [78, 93] width 93 height 79
copy strong "Kurtis Lynch"
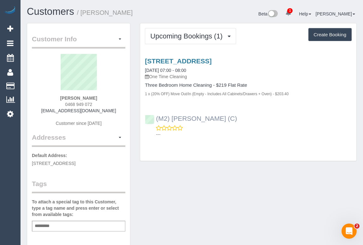
drag, startPoint x: 211, startPoint y: 115, endPoint x: 156, endPoint y: 116, distance: 55.2
click at [156, 116] on div "(M2) Ahasan Habib (C) ---" at bounding box center [248, 123] width 216 height 28
copy link "(M2) [PERSON_NAME] (C)"
drag, startPoint x: 62, startPoint y: 99, endPoint x: 96, endPoint y: 98, distance: 33.8
click at [96, 98] on div "Kurtis Lynch 0468 949 072 golfkurt@outlook.com.au Customer since 2025" at bounding box center [78, 93] width 93 height 79
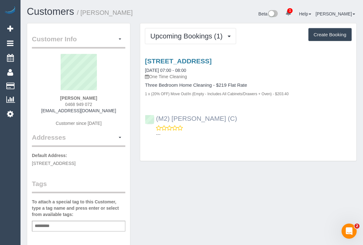
copy strong "Kurtis Lynch"
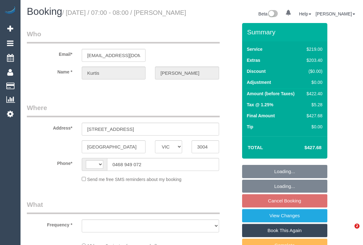
select select "VIC"
select select "string:AU"
select select "string:stripe-pm_1QmWAX2GScqysDRVzGAJjxxc"
select select "number:28"
select select "number:14"
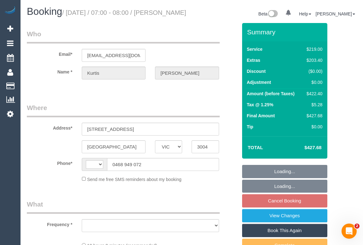
select select "number:18"
select select "number:24"
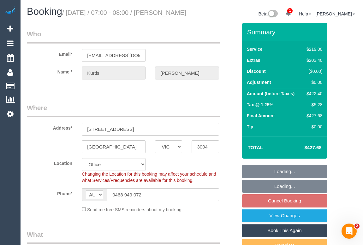
select select "object:2106"
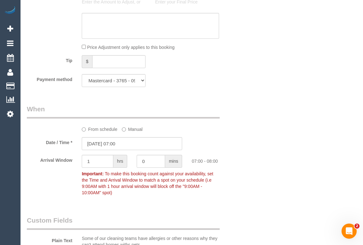
scroll to position [1003, 0]
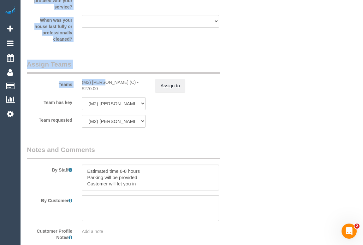
drag, startPoint x: 92, startPoint y: 91, endPoint x: 83, endPoint y: 91, distance: 8.8
click at [73, 88] on label "Teams" at bounding box center [49, 83] width 55 height 9
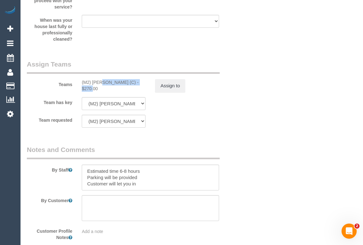
drag, startPoint x: 80, startPoint y: 91, endPoint x: 126, endPoint y: 90, distance: 46.4
click at [126, 90] on div "(M2) Ahasan Habib (C) - $270.00" at bounding box center [113, 85] width 73 height 13
copy div "(M2) Ahasan Habib (C)"
click at [169, 92] on button "Assign to" at bounding box center [170, 85] width 30 height 13
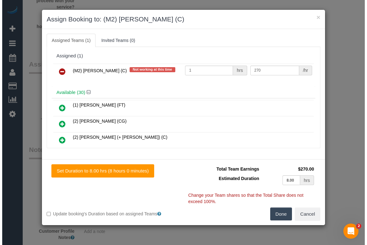
scroll to position [997, 0]
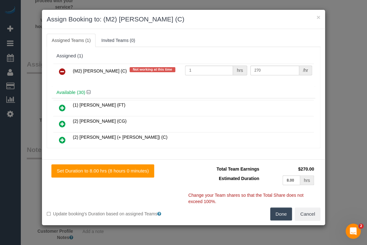
click at [62, 72] on icon at bounding box center [62, 72] width 7 height 8
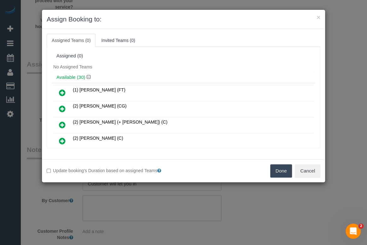
click at [283, 170] on button "Done" at bounding box center [281, 170] width 22 height 13
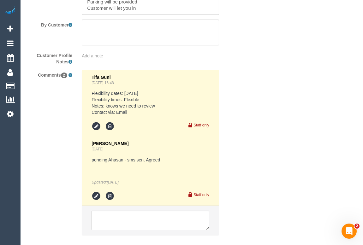
scroll to position [1223, 0]
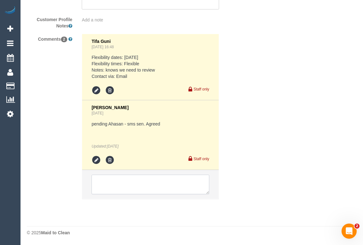
click at [139, 183] on textarea at bounding box center [149, 185] width 117 height 20
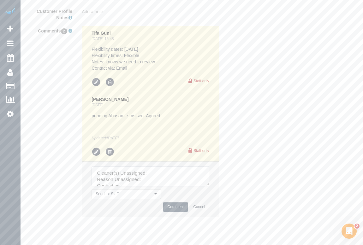
click at [157, 179] on textarea at bounding box center [149, 177] width 117 height 20
paste textarea "(M2) Ahasan Habib (C)"
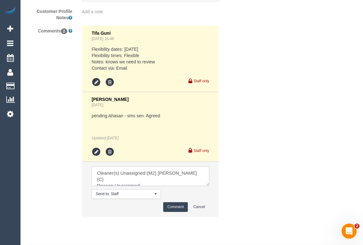
drag, startPoint x: 148, startPoint y: 187, endPoint x: 164, endPoint y: 197, distance: 19.1
click at [148, 186] on textarea at bounding box center [149, 177] width 117 height 20
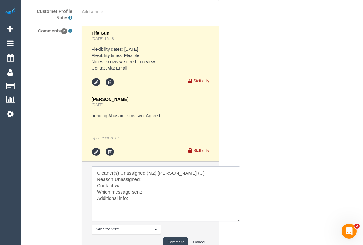
drag, startPoint x: 205, startPoint y: 190, endPoint x: 236, endPoint y: 226, distance: 47.2
click at [236, 221] on textarea at bounding box center [165, 194] width 148 height 55
click at [157, 192] on textarea at bounding box center [165, 194] width 148 height 55
click at [149, 185] on textarea at bounding box center [165, 194] width 148 height 55
click at [135, 194] on textarea at bounding box center [165, 194] width 148 height 55
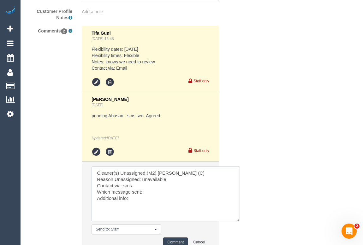
click at [153, 202] on textarea at bounding box center [165, 194] width 148 height 55
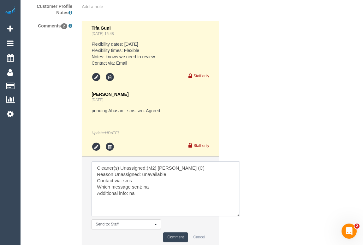
scroll to position [1284, 0]
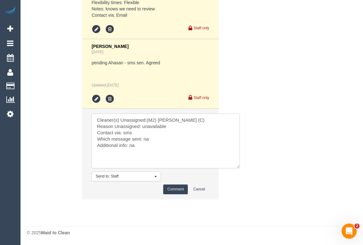
type textarea "Cleaner(s) Unassigned:(M2) Ahasan Habib (C) Reason Unassigned: unavailable Cont…"
click at [169, 186] on button "Comment" at bounding box center [175, 190] width 25 height 10
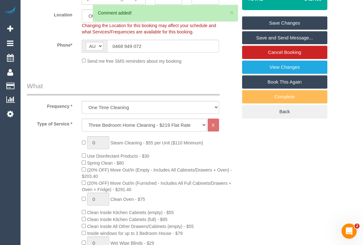
scroll to position [81, 0]
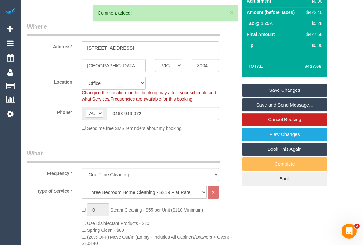
click at [286, 94] on link "Save Changes" at bounding box center [284, 90] width 85 height 13
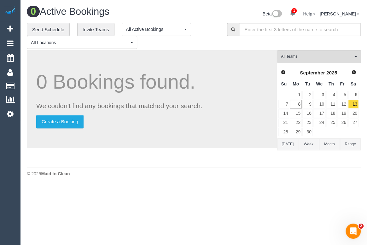
click at [191, 178] on footer "© 2025 Maid to Clean" at bounding box center [194, 173] width 334 height 13
click at [211, 39] on div "**********" at bounding box center [122, 36] width 191 height 26
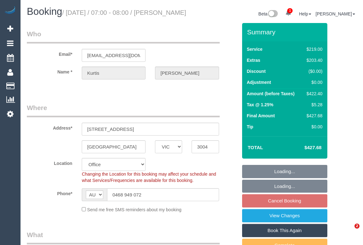
select select "VIC"
select select "number:28"
select select "number:14"
select select "number:18"
select select "number:24"
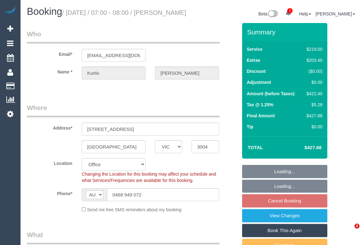
select select "object:840"
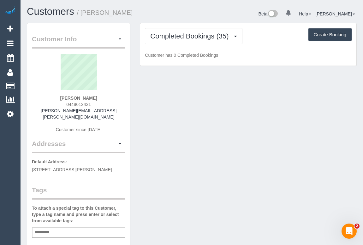
drag, startPoint x: 64, startPoint y: 101, endPoint x: 99, endPoint y: 103, distance: 35.1
click at [99, 103] on div "Stephen McInnes 0448612421 steve.mcinnes@gmail.com Customer since 2022" at bounding box center [78, 96] width 93 height 85
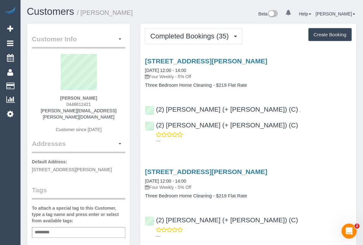
copy span "0448612421"
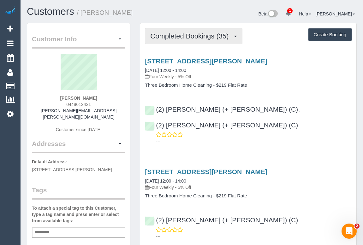
click at [191, 34] on span "Completed Bookings (35)" at bounding box center [190, 36] width 81 height 8
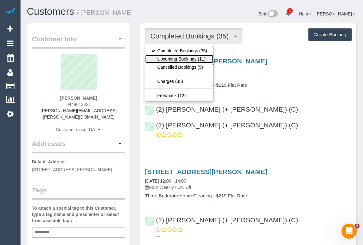
click at [186, 57] on link "Upcoming Bookings (11)" at bounding box center [179, 59] width 68 height 8
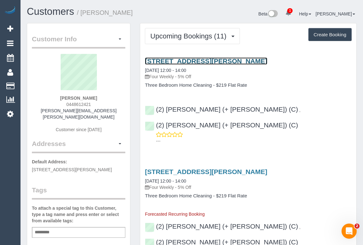
click at [195, 60] on link "64 Hardiman St, Kensington, VIC 3031" at bounding box center [206, 60] width 122 height 7
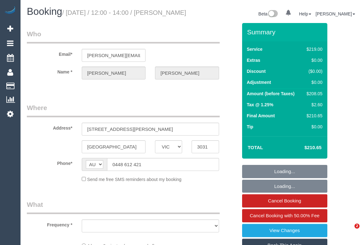
select select "VIC"
select select "object:545"
select select "string:stripe-pm_1O4GIJ2GScqysDRVY8O1jdnp"
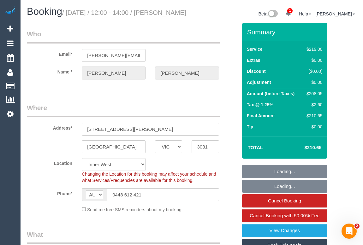
select select "number:27"
select select "number:16"
select select "number:19"
select select "number:24"
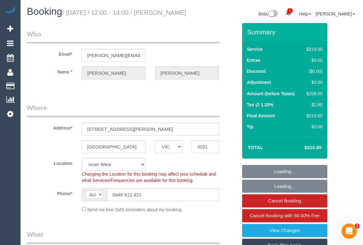
select select "number:33"
select select "number:13"
select select "object:794"
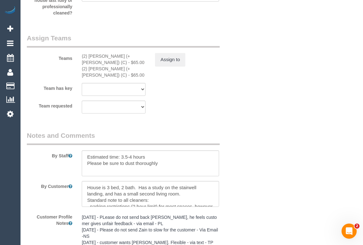
scroll to position [1032, 0]
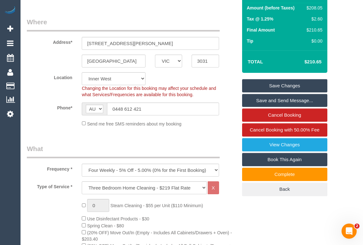
scroll to position [0, 0]
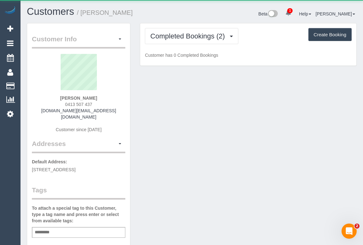
click at [205, 120] on div "Customer Info Edit Contact Info Send Message Email Preferences Special Sales Ta…" at bounding box center [191, 236] width 339 height 427
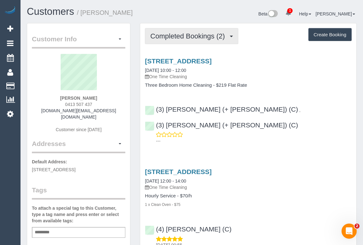
click at [193, 38] on span "Completed Bookings (2)" at bounding box center [189, 36] width 78 height 8
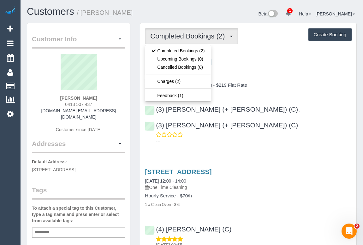
click at [250, 47] on div "Completed Bookings (2) Completed Bookings (2) Upcoming Bookings (0) Cancelled B…" at bounding box center [248, 151] width 216 height 257
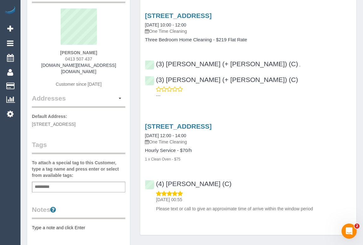
scroll to position [28, 0]
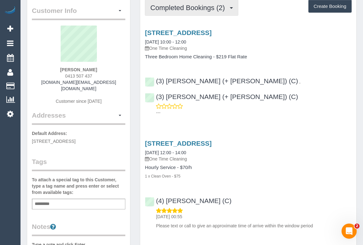
click at [177, 7] on span "Completed Bookings (2)" at bounding box center [189, 8] width 78 height 8
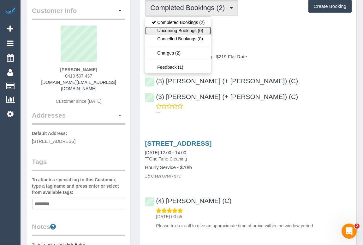
click at [181, 31] on link "Upcoming Bookings (0)" at bounding box center [178, 30] width 66 height 8
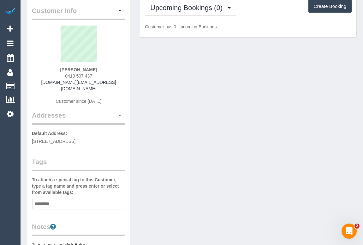
click at [256, 122] on div "Customer Info Edit Contact Info Send Message Email Preferences Special Sales Ta…" at bounding box center [191, 212] width 339 height 435
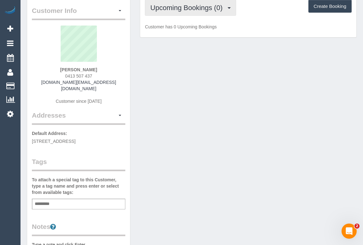
click at [183, 7] on span "Upcoming Bookings (0)" at bounding box center [187, 8] width 75 height 8
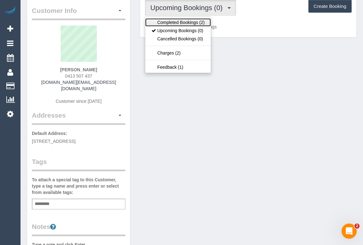
click at [188, 20] on link "Completed Bookings (2)" at bounding box center [178, 22] width 66 height 8
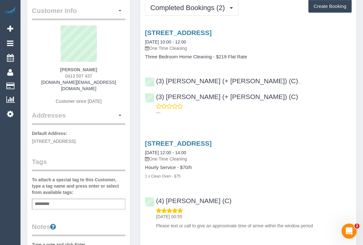
click at [283, 165] on h4 "Hourly Service - $70/h" at bounding box center [248, 167] width 207 height 5
drag, startPoint x: 57, startPoint y: 68, endPoint x: 115, endPoint y: 69, distance: 58.0
click at [115, 69] on div "Blaise McDonald 0413 507 437 rupa.email@gmail.com Customer since 2025" at bounding box center [78, 68] width 93 height 85
copy strong "Blaise McDonald"
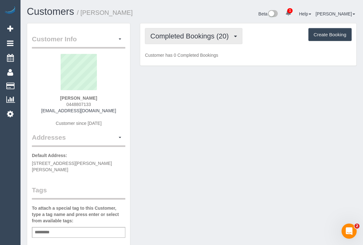
click at [186, 35] on span "Completed Bookings (20)" at bounding box center [190, 36] width 81 height 8
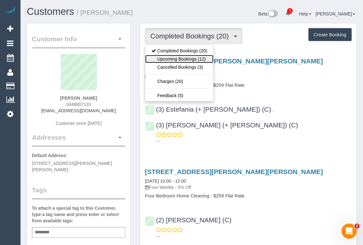
click at [177, 60] on link "Upcoming Bookings (12)" at bounding box center [179, 59] width 68 height 8
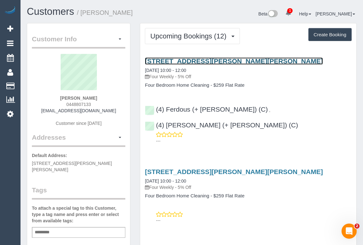
click at [185, 60] on link "[STREET_ADDRESS][PERSON_NAME][PERSON_NAME]" at bounding box center [234, 60] width 178 height 7
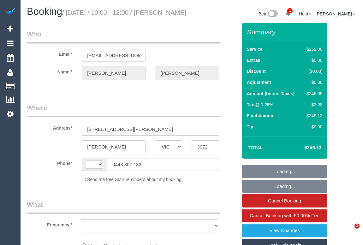
select select "VIC"
select select "string:AU"
select select "number:27"
select select "number:14"
select select "number:19"
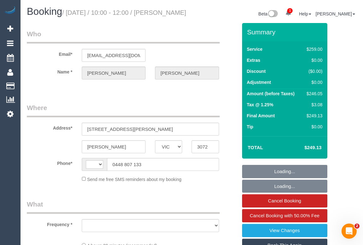
select select "number:22"
select select "number:34"
select select "number:13"
select select "string:stripe-pm_1RNXsh2GScqysDRVo9JHNWVy"
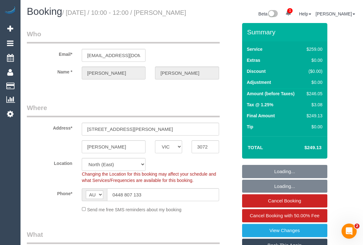
select select "object:1457"
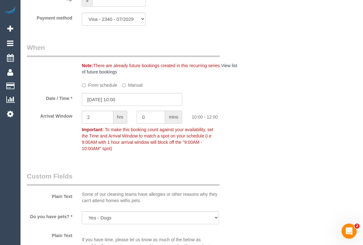
scroll to position [717, 0]
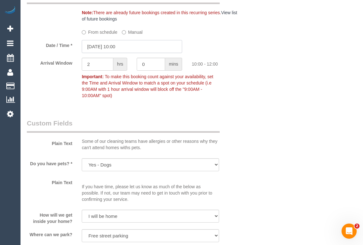
click at [120, 53] on input "08/09/2025 10:00" at bounding box center [132, 46] width 100 height 13
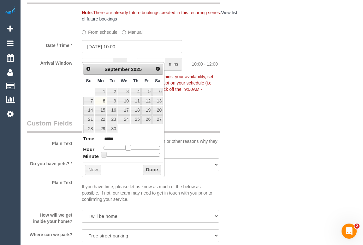
type input "08/09/2025 11:00"
type input "*****"
type input "08/09/2025 12:00"
type input "*****"
drag, startPoint x: 128, startPoint y: 147, endPoint x: 132, endPoint y: 147, distance: 4.7
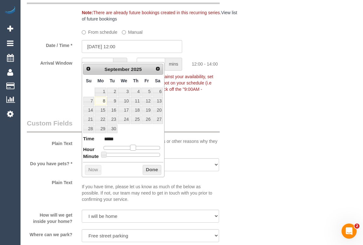
click at [132, 147] on span at bounding box center [133, 148] width 6 height 6
type input "08/09/2025 12:05"
type input "*****"
type input "08/09/2025 12:10"
type input "*****"
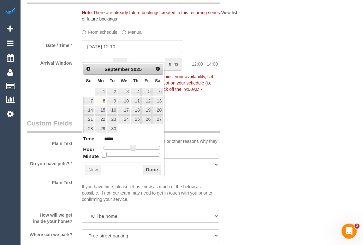
type input "08/09/2025 12:15"
type input "*****"
type input "08/09/2025 12:20"
type input "*****"
type input "08/09/2025 12:25"
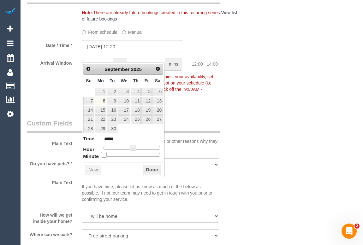
type input "*****"
type input "08/09/2025 12:30"
type input "*****"
type input "08/09/2025 12:35"
type input "*****"
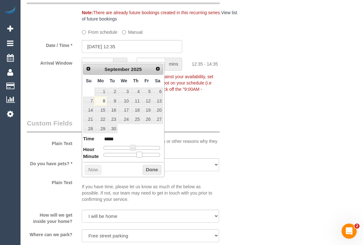
drag, startPoint x: 103, startPoint y: 153, endPoint x: 141, endPoint y: 153, distance: 37.8
click at [141, 153] on span at bounding box center [139, 155] width 6 height 6
click at [148, 171] on button "Done" at bounding box center [152, 170] width 19 height 10
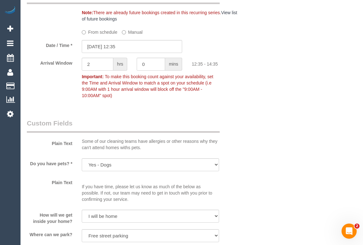
click at [289, 136] on div "Who Email* blaisepalmer@gmail.com Name * Blaise Palmer Where Address* 38 Wilcox…" at bounding box center [192, 11] width 330 height 1410
drag, startPoint x: 103, startPoint y: 75, endPoint x: 44, endPoint y: 73, distance: 58.7
click at [44, 73] on div "Arrival Window 2 hrs 0 mins 12:35 - 14:35 Important: To make this booking count…" at bounding box center [132, 80] width 220 height 44
type input "0"
type input "5"
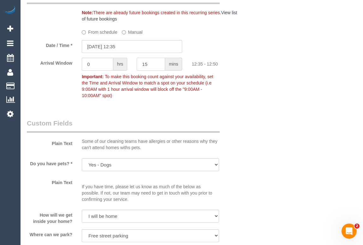
type input "15"
click at [234, 88] on div "Arrival Window 0 hrs 15 mins 12:35 - 12:50 Important: To make this booking coun…" at bounding box center [132, 80] width 220 height 44
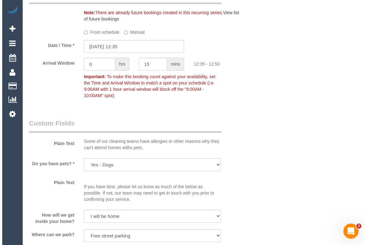
scroll to position [0, 0]
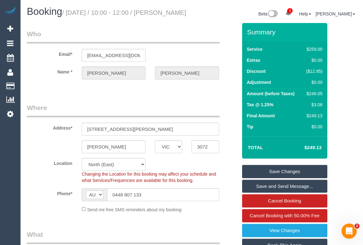
click at [286, 175] on link "Save Changes" at bounding box center [284, 171] width 85 height 13
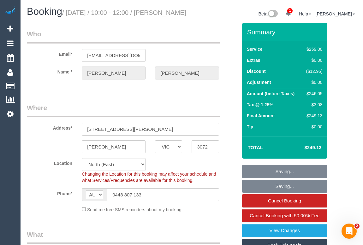
click at [179, 112] on legend "Where" at bounding box center [123, 110] width 193 height 14
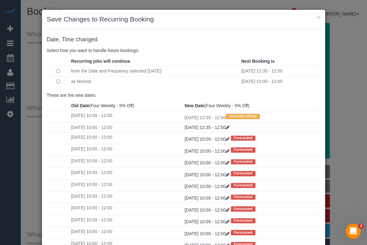
click at [51, 82] on td at bounding box center [58, 81] width 23 height 10
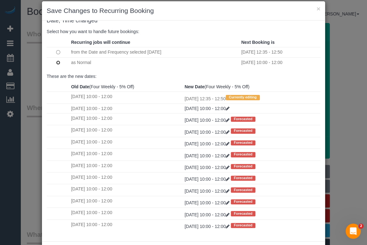
scroll to position [37, 0]
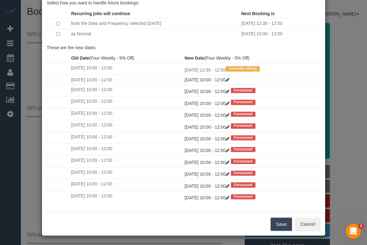
click at [271, 228] on button "Save" at bounding box center [281, 224] width 21 height 13
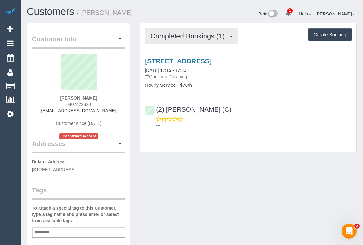
click at [184, 33] on span "Completed Bookings (1)" at bounding box center [189, 36] width 78 height 8
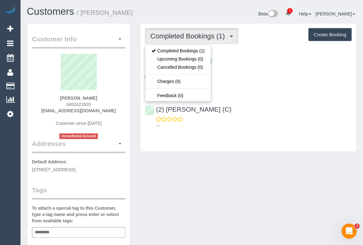
click at [274, 123] on p "---" at bounding box center [254, 125] width 196 height 6
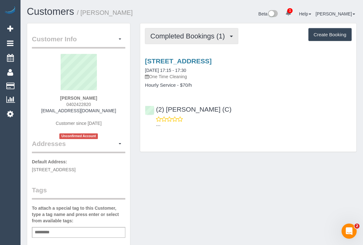
click at [184, 40] on button "Completed Bookings (1)" at bounding box center [191, 36] width 93 height 16
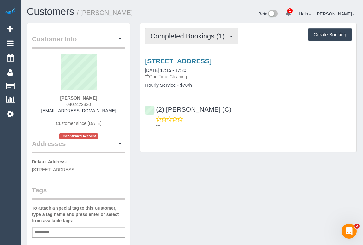
click at [193, 40] on button "Completed Bookings (1)" at bounding box center [191, 36] width 93 height 16
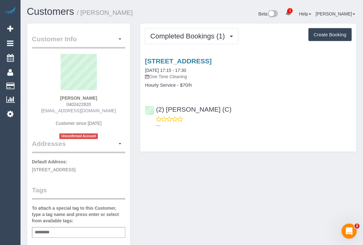
drag, startPoint x: 50, startPoint y: 110, endPoint x: 105, endPoint y: 111, distance: 55.2
click at [105, 111] on div "Jacob Walker 0402422820 jacobwalker49@outlook.com Customer since 2025 Unconfirm…" at bounding box center [78, 96] width 93 height 85
copy link "jacobwalker49@outlook.com"
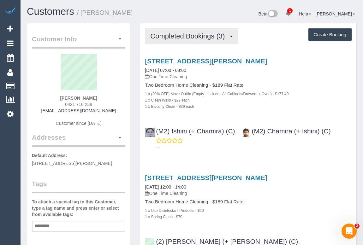
click at [167, 36] on span "Completed Bookings (3)" at bounding box center [189, 36] width 78 height 8
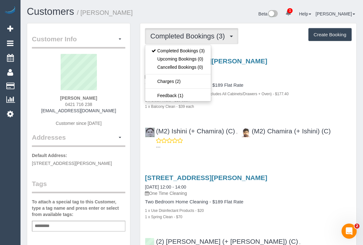
drag, startPoint x: 61, startPoint y: 104, endPoint x: 91, endPoint y: 103, distance: 30.6
click at [91, 103] on div "[PERSON_NAME] 0421 716 238 [EMAIL_ADDRESS][DOMAIN_NAME] Customer since [DATE]" at bounding box center [78, 93] width 93 height 79
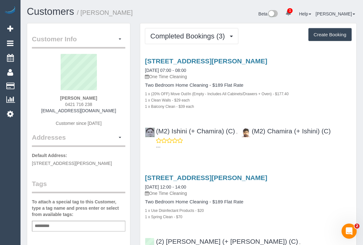
copy span "0421 716 238"
drag, startPoint x: 46, startPoint y: 112, endPoint x: 109, endPoint y: 112, distance: 62.4
click at [109, 112] on div "[PERSON_NAME] 0421 716 238 [EMAIL_ADDRESS][DOMAIN_NAME] Customer since [DATE]" at bounding box center [78, 93] width 93 height 79
copy link "[EMAIL_ADDRESS][DOMAIN_NAME]"
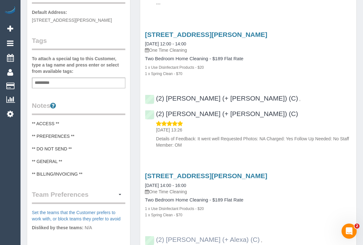
scroll to position [258, 0]
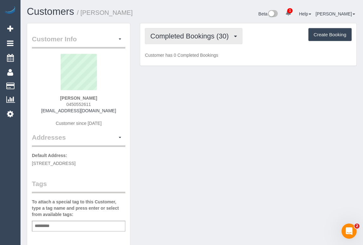
click at [199, 38] on span "Completed Bookings (30)" at bounding box center [190, 36] width 81 height 8
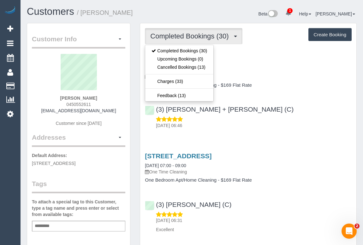
click at [289, 106] on div "(3) [PERSON_NAME] + [PERSON_NAME] (C) [DATE] 06:46" at bounding box center [248, 114] width 216 height 28
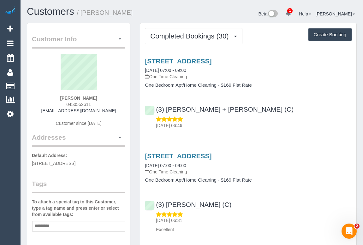
drag, startPoint x: 61, startPoint y: 103, endPoint x: 108, endPoint y: 106, distance: 47.4
click at [108, 106] on div "[PERSON_NAME] 0450552611 [EMAIL_ADDRESS][DOMAIN_NAME] Customer since [DATE]" at bounding box center [78, 93] width 93 height 79
copy span "0450552611"
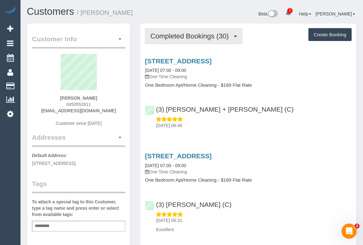
click at [189, 37] on span "Completed Bookings (30)" at bounding box center [190, 36] width 81 height 8
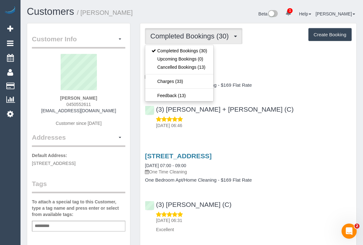
click at [270, 101] on div "(3) Denis + Kaira (C) 06/09/2025 06:46" at bounding box center [248, 114] width 216 height 28
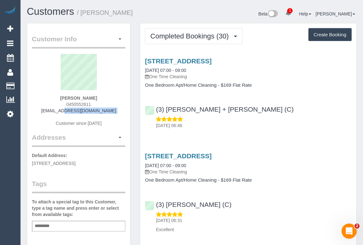
drag, startPoint x: 47, startPoint y: 111, endPoint x: 115, endPoint y: 115, distance: 68.2
click at [115, 115] on div "Belinda Healy 0450552611 b_m_healy@yahoo.com.au Customer since 2022" at bounding box center [78, 93] width 93 height 79
copy div "b_m_healy@yahoo.com.au"
click at [40, 116] on div "Belinda Healy 0450552611 b_m_healy@yahoo.com.au Customer since 2022" at bounding box center [78, 93] width 93 height 79
drag, startPoint x: 40, startPoint y: 113, endPoint x: 116, endPoint y: 112, distance: 75.7
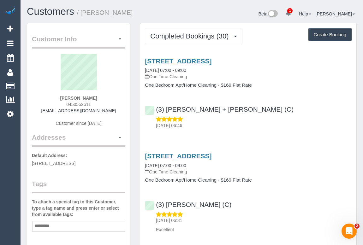
click at [116, 112] on div "Belinda Healy 0450552611 b_m_healy@yahoo.com.au Customer since 2022" at bounding box center [78, 93] width 93 height 79
copy link "b_m_healy@yahoo.com.au"
drag, startPoint x: 61, startPoint y: 96, endPoint x: 107, endPoint y: 95, distance: 45.7
click at [107, 95] on div "Belinda Healy 0450552611 b_m_healy@yahoo.com.au Customer since 2022" at bounding box center [78, 93] width 93 height 79
copy strong "Belinda Healy"
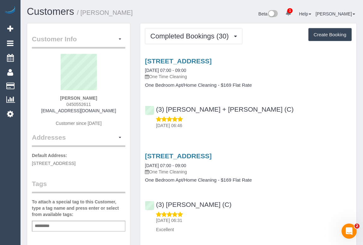
drag, startPoint x: 63, startPoint y: 102, endPoint x: 97, endPoint y: 102, distance: 34.1
click at [97, 102] on div "Belinda Healy 0450552611 b_m_healy@yahoo.com.au Customer since 2022" at bounding box center [78, 93] width 93 height 79
copy span "0450552611"
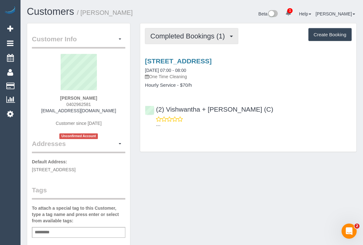
click at [184, 33] on span "Completed Bookings (1)" at bounding box center [189, 36] width 78 height 8
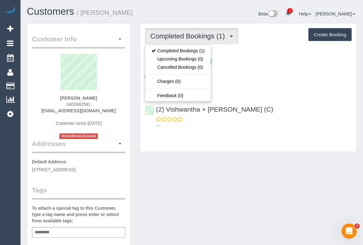
click at [287, 92] on div "[STREET_ADDRESS] [DATE] 07:00 - 08:00 One Time Cleaning Hourly Service - $70/h …" at bounding box center [248, 91] width 216 height 79
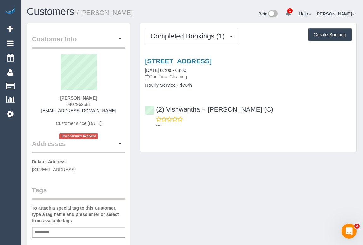
drag, startPoint x: 64, startPoint y: 104, endPoint x: 98, endPoint y: 103, distance: 33.4
click at [98, 103] on div "[PERSON_NAME] 0402962581 [EMAIL_ADDRESS][DOMAIN_NAME] Customer since [DATE] Unc…" at bounding box center [78, 96] width 93 height 85
copy span "0402962581"
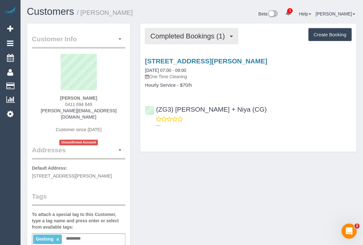
click at [181, 39] on span "Completed Bookings (1)" at bounding box center [189, 36] width 78 height 8
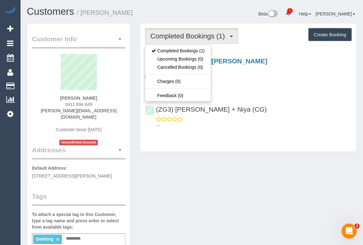
click at [239, 174] on div "Customer Info Edit Contact Info Send Message Email Preferences Special Sales Ta…" at bounding box center [191, 241] width 339 height 437
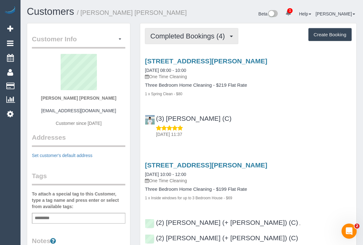
click at [199, 38] on span "Completed Bookings (4)" at bounding box center [189, 36] width 78 height 8
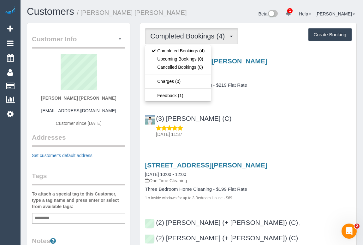
click at [280, 138] on div "[STREET_ADDRESS][PERSON_NAME] [DATE] 08:00 - 10:00 One Time Cleaning Three Bedr…" at bounding box center [248, 96] width 216 height 88
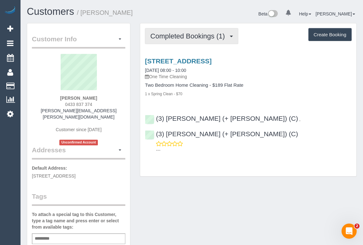
click at [206, 38] on span "Completed Bookings (1)" at bounding box center [189, 36] width 78 height 8
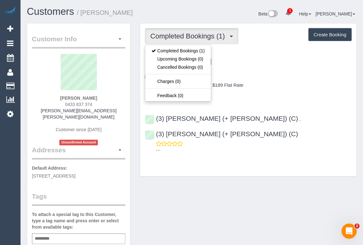
click at [196, 174] on div "Customer Info Edit Contact Info Send Message Email Preferences Special Sales Ta…" at bounding box center [191, 240] width 339 height 435
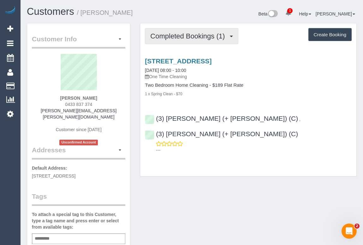
click at [185, 38] on span "Completed Bookings (1)" at bounding box center [189, 36] width 78 height 8
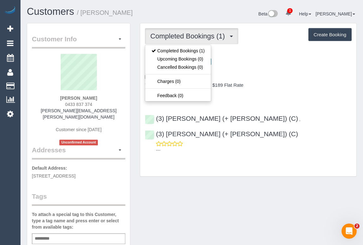
click at [205, 164] on div "Completed Bookings (1) Completed Bookings (1) Upcoming Bookings (0) Cancelled B…" at bounding box center [248, 103] width 226 height 160
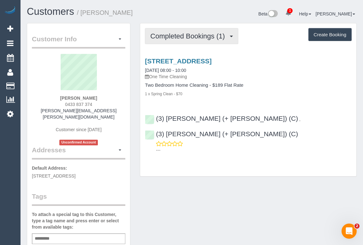
click at [196, 37] on span "Completed Bookings (1)" at bounding box center [189, 36] width 78 height 8
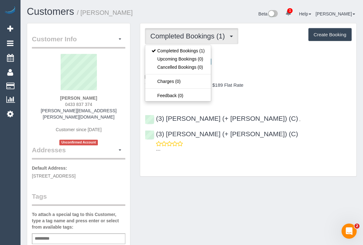
click at [269, 86] on h4 "Two Bedroom Home Cleaning - $189 Flat Rate" at bounding box center [248, 85] width 207 height 5
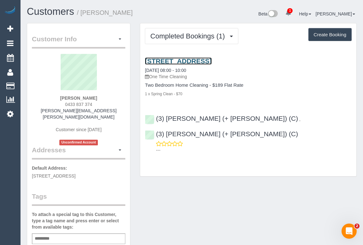
click at [207, 60] on link "1/18 Clarendon Street, Maidstone, VIC 3012" at bounding box center [178, 60] width 67 height 7
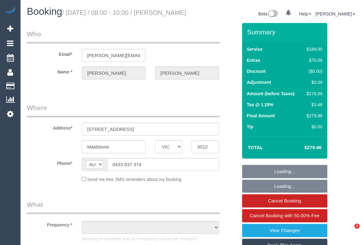
select select "VIC"
select select "string:stripe-pm_1Rvu4u2GScqysDRVvP52ymXf"
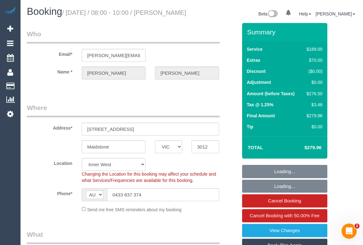
select select "object:669"
select select "number:28"
select select "number:14"
select select "number:19"
select select "number:36"
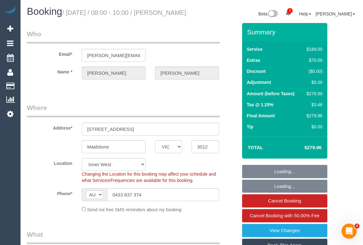
select select "object:1500"
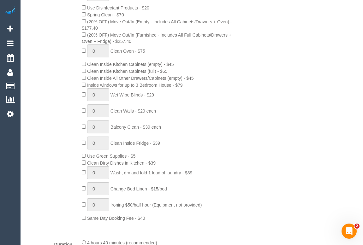
scroll to position [315, 0]
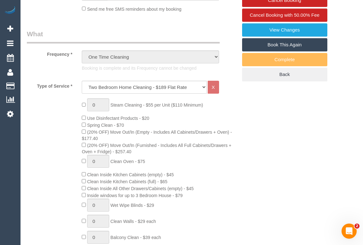
scroll to position [86, 0]
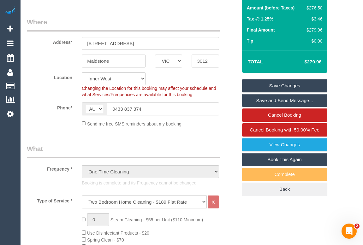
click at [206, 151] on legend "What" at bounding box center [123, 151] width 193 height 14
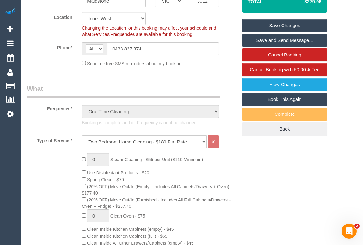
scroll to position [201, 0]
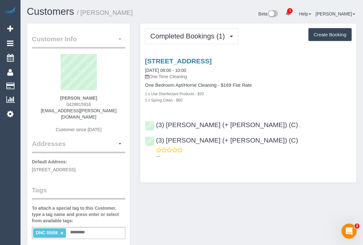
click at [120, 41] on button "button" at bounding box center [119, 39] width 11 height 10
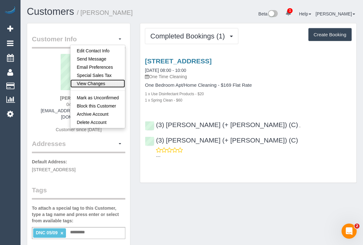
click at [97, 82] on link "View Changes" at bounding box center [97, 83] width 55 height 8
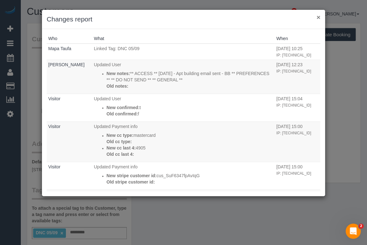
click at [317, 17] on button "×" at bounding box center [319, 17] width 4 height 7
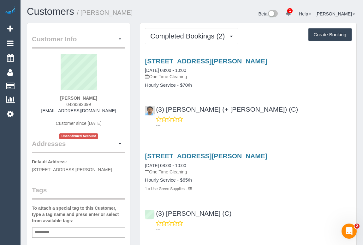
drag, startPoint x: 60, startPoint y: 103, endPoint x: 112, endPoint y: 104, distance: 51.4
click at [112, 104] on div "hannah jukes 0429392399 hannahjukes1996@gmail.com Customer since 2022 Unconfirm…" at bounding box center [78, 96] width 93 height 85
copy span "0429392399"
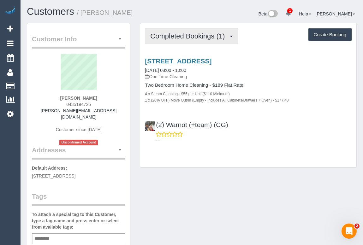
click at [202, 33] on span "Completed Bookings (1)" at bounding box center [189, 36] width 78 height 8
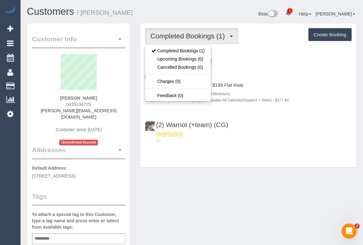
drag, startPoint x: 66, startPoint y: 103, endPoint x: 99, endPoint y: 103, distance: 32.8
click at [99, 103] on div "Amy McPherson 0435194725 amy.mcpherson94@icloud.com Customer since 2025 Unconfi…" at bounding box center [78, 99] width 93 height 91
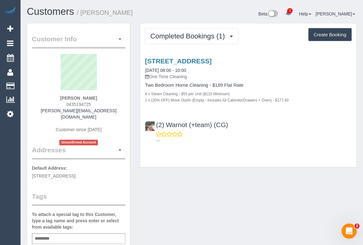
copy span "0435194725"
drag, startPoint x: 42, startPoint y: 112, endPoint x: 105, endPoint y: 114, distance: 63.1
click at [105, 114] on div "Amy McPherson 0435194725 amy.mcpherson94@icloud.com Customer since 2025 Unconfi…" at bounding box center [78, 99] width 93 height 91
copy div "amy.mcpherson94@icloud.com"
click at [213, 181] on div "Customer Info Edit Contact Info Send Message Email Preferences Special Sales Ta…" at bounding box center [191, 240] width 339 height 435
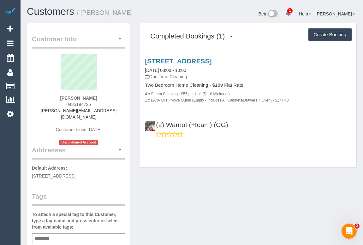
click at [189, 185] on div "Customer Info Edit Contact Info Send Message Email Preferences Special Sales Ta…" at bounding box center [191, 240] width 339 height 435
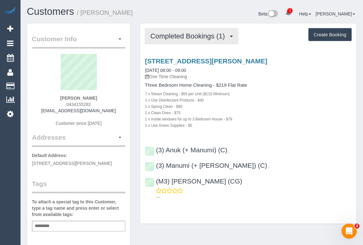
click at [197, 35] on span "Completed Bookings (1)" at bounding box center [189, 36] width 78 height 8
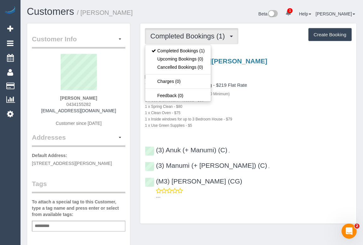
drag, startPoint x: 64, startPoint y: 105, endPoint x: 109, endPoint y: 105, distance: 45.7
click at [109, 105] on div "Carolyn Hutchins 0434155282 chutchins@linkedin.com Customer since 2025" at bounding box center [78, 93] width 93 height 79
copy span "0434155282"
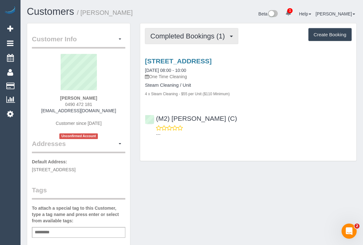
click at [179, 35] on span "Completed Bookings (1)" at bounding box center [189, 36] width 78 height 8
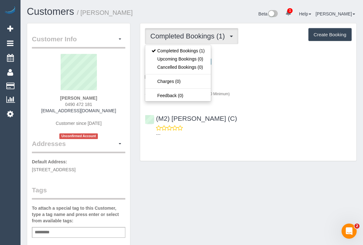
click at [216, 197] on div "Customer Info Edit Contact Info Send Message Email Preferences Special Sales Ta…" at bounding box center [191, 237] width 339 height 429
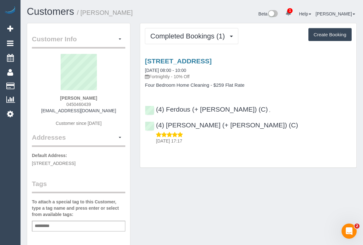
drag, startPoint x: 63, startPoint y: 103, endPoint x: 108, endPoint y: 104, distance: 44.8
click at [108, 104] on div "[PERSON_NAME] 0450460439 [EMAIL_ADDRESS][DOMAIN_NAME] Customer since [DATE]" at bounding box center [78, 93] width 93 height 79
copy span "0450460439"
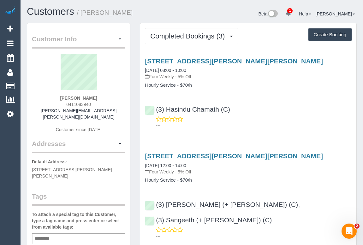
drag, startPoint x: 262, startPoint y: 100, endPoint x: 257, endPoint y: 91, distance: 9.3
click at [262, 100] on div "[STREET_ADDRESS][PERSON_NAME][PERSON_NAME] [DATE] 08:00 - 10:00 Four Weekly - 5…" at bounding box center [248, 91] width 216 height 79
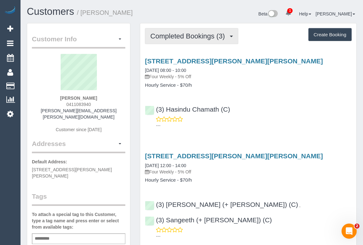
click at [192, 33] on span "Completed Bookings (3)" at bounding box center [189, 36] width 78 height 8
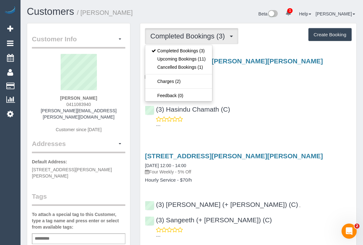
click at [289, 96] on div "34 Bailey Avenue, Unit 5, Preston, VIC 3072 05/09/2025 08:00 - 10:00 Four Weekl…" at bounding box center [248, 91] width 216 height 79
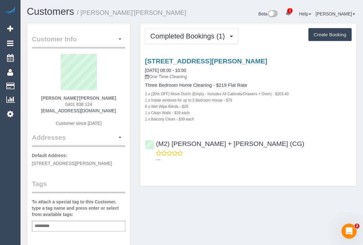
drag, startPoint x: 61, startPoint y: 105, endPoint x: 103, endPoint y: 102, distance: 42.1
click at [103, 102] on div "Sorcha Millican'nagle 0401 838 124 operations@cplusm.com.au Customer since 2025" at bounding box center [78, 93] width 93 height 79
copy span "0401 838 124"
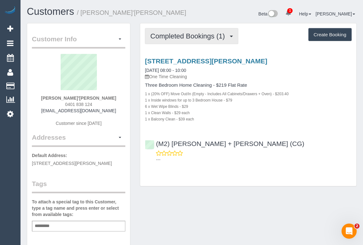
click at [189, 35] on span "Completed Bookings (1)" at bounding box center [189, 36] width 78 height 8
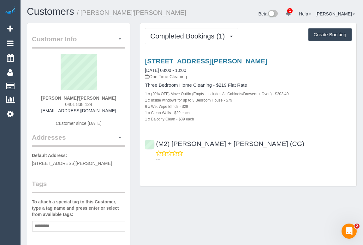
click at [135, 91] on div "Customer Info Edit Contact Info Send Message Email Preferences Special Sales Ta…" at bounding box center [78, 234] width 113 height 423
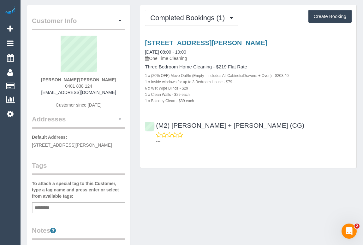
scroll to position [28, 0]
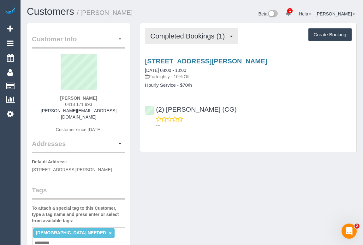
click at [198, 34] on span "Completed Bookings (1)" at bounding box center [189, 36] width 78 height 8
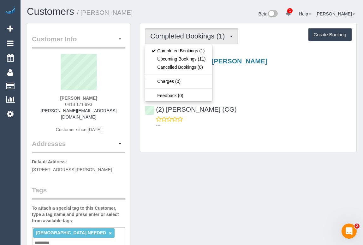
drag, startPoint x: 75, startPoint y: 103, endPoint x: 113, endPoint y: 103, distance: 38.5
click at [113, 103] on div "Joel Ward 0418 171 993 joel-351@hotmail.com Customer since 2025" at bounding box center [78, 96] width 93 height 85
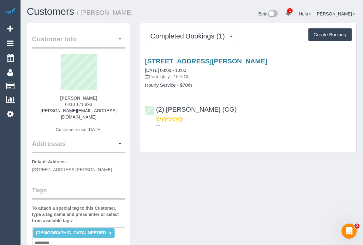
copy span "0418 171 993"
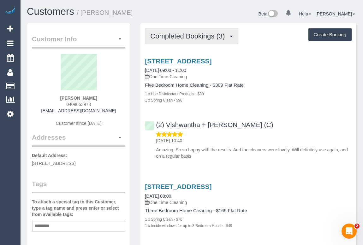
click at [199, 36] on span "Completed Bookings (3)" at bounding box center [189, 36] width 78 height 8
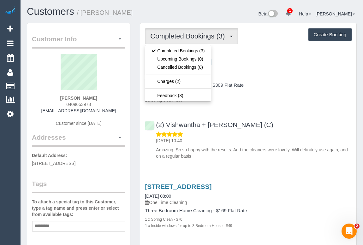
drag, startPoint x: 290, startPoint y: 102, endPoint x: 284, endPoint y: 102, distance: 5.4
click at [290, 102] on div "1 x Spring Clean - $90" at bounding box center [248, 100] width 207 height 6
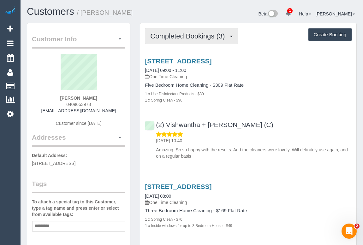
click at [180, 38] on span "Completed Bookings (3)" at bounding box center [189, 36] width 78 height 8
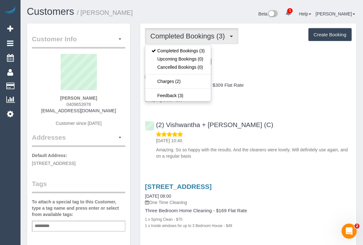
click at [283, 79] on p "One Time Cleaning" at bounding box center [248, 76] width 207 height 6
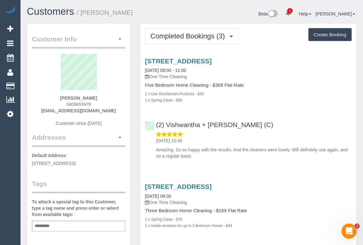
drag, startPoint x: 61, startPoint y: 103, endPoint x: 109, endPoint y: 105, distance: 48.9
click at [109, 105] on div "Nicky Winterton 0409653978 nickywinterton@yahoo.com.au Customer since 2019" at bounding box center [78, 93] width 93 height 79
copy span "0409653978"
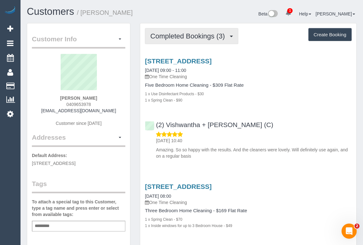
click at [204, 34] on span "Completed Bookings (3)" at bounding box center [189, 36] width 78 height 8
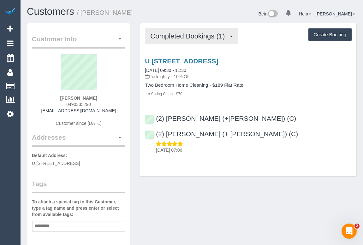
click at [195, 34] on span "Completed Bookings (1)" at bounding box center [189, 36] width 78 height 8
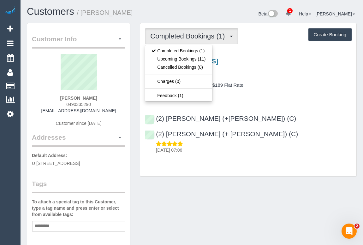
drag, startPoint x: 62, startPoint y: 103, endPoint x: 114, endPoint y: 104, distance: 51.1
click at [114, 104] on div "[PERSON_NAME] 0490335290 [EMAIL_ADDRESS][DOMAIN_NAME] Customer since [DATE]" at bounding box center [78, 93] width 93 height 79
copy span "0490335290"
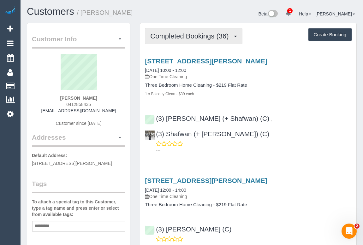
click at [196, 35] on span "Completed Bookings (36)" at bounding box center [190, 36] width 81 height 8
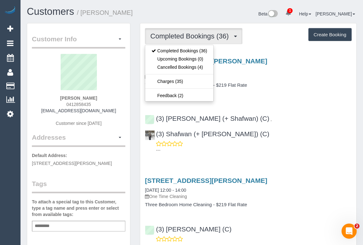
click at [283, 85] on h4 "Three Bedroom Home Cleaning - $219 Flat Rate" at bounding box center [248, 85] width 207 height 5
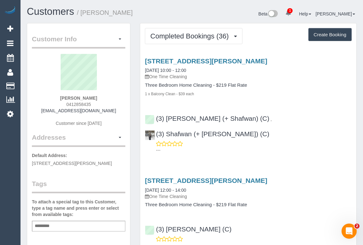
drag, startPoint x: 63, startPoint y: 105, endPoint x: 108, endPoint y: 102, distance: 44.6
click at [108, 102] on div "Fiona Nicholls 0412858435 fionan1@hotmail.com Customer since 2019" at bounding box center [78, 93] width 93 height 79
copy span "0412858435"
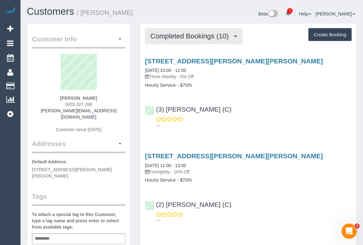
click at [163, 34] on span "Completed Bookings (10)" at bounding box center [190, 36] width 81 height 8
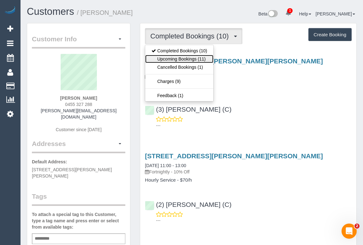
click at [172, 58] on link "Upcoming Bookings (11)" at bounding box center [179, 59] width 68 height 8
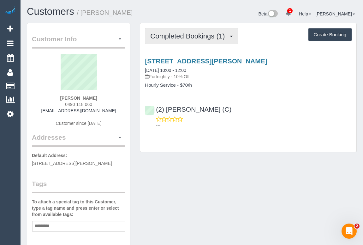
click at [192, 38] on span "Completed Bookings (1)" at bounding box center [189, 36] width 78 height 8
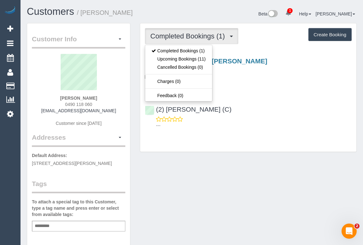
drag, startPoint x: 60, startPoint y: 104, endPoint x: 111, endPoint y: 104, distance: 50.8
click at [111, 104] on div "Alena Chetverkina 0490 118 060 chetverkina.alena@gmail.com Customer since 2025" at bounding box center [78, 93] width 93 height 79
copy span "0490 118 060"
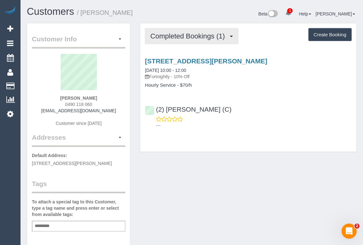
click at [189, 39] on span "Completed Bookings (1)" at bounding box center [189, 36] width 78 height 8
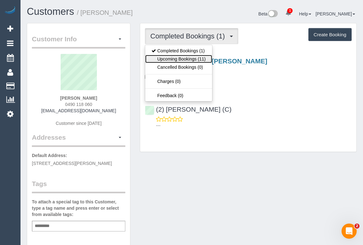
click at [182, 59] on link "Upcoming Bookings (11)" at bounding box center [178, 59] width 67 height 8
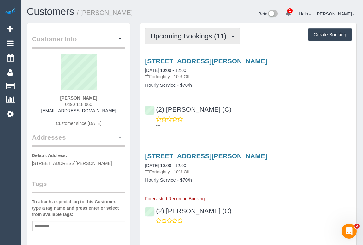
click at [192, 39] on span "Upcoming Bookings (11)" at bounding box center [189, 36] width 79 height 8
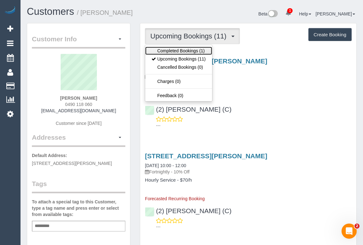
click at [187, 49] on link "Completed Bookings (1)" at bounding box center [178, 51] width 67 height 8
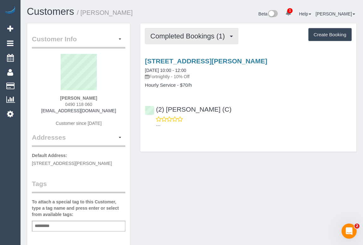
click at [184, 36] on span "Completed Bookings (1)" at bounding box center [189, 36] width 78 height 8
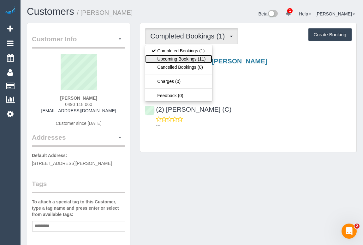
click at [180, 60] on link "Upcoming Bookings (11)" at bounding box center [178, 59] width 67 height 8
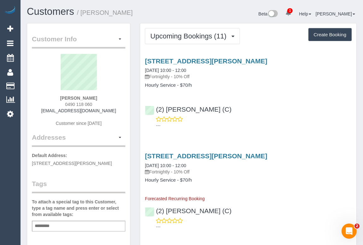
click at [273, 121] on div "---" at bounding box center [248, 122] width 207 height 13
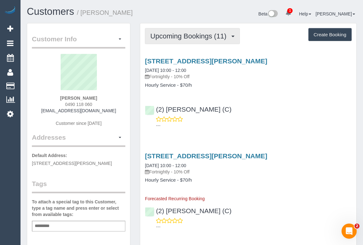
click at [189, 35] on span "Upcoming Bookings (11)" at bounding box center [189, 36] width 79 height 8
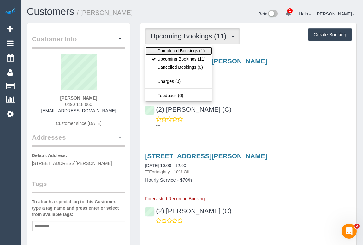
click at [187, 48] on link "Completed Bookings (1)" at bounding box center [178, 51] width 67 height 8
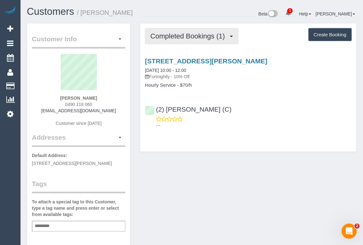
click at [195, 38] on span "Completed Bookings (1)" at bounding box center [189, 36] width 78 height 8
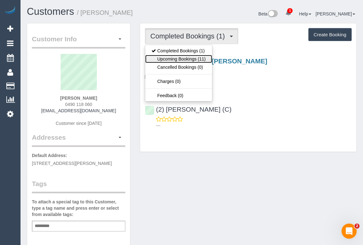
click at [188, 56] on link "Upcoming Bookings (11)" at bounding box center [178, 59] width 67 height 8
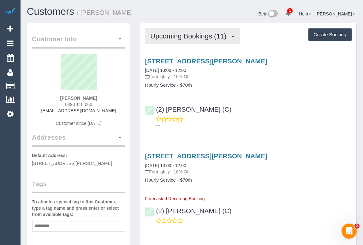
click at [180, 37] on span "Upcoming Bookings (11)" at bounding box center [189, 36] width 79 height 8
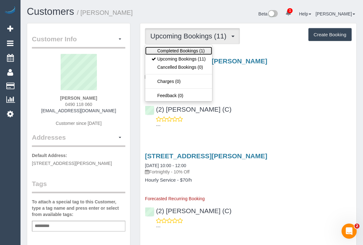
click at [180, 50] on link "Completed Bookings (1)" at bounding box center [178, 51] width 67 height 8
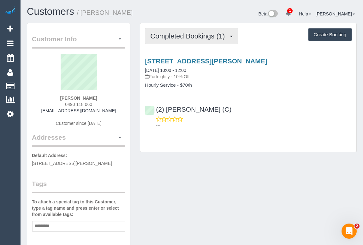
click at [193, 38] on span "Completed Bookings (1)" at bounding box center [189, 36] width 78 height 8
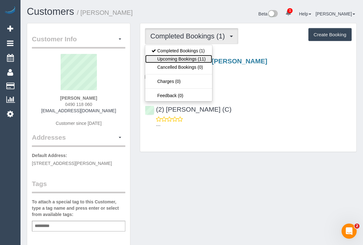
click at [191, 59] on link "Upcoming Bookings (11)" at bounding box center [178, 59] width 67 height 8
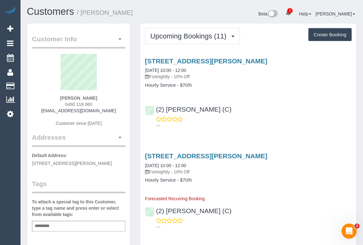
drag, startPoint x: 57, startPoint y: 98, endPoint x: 112, endPoint y: 98, distance: 54.9
click at [112, 98] on div "Alena Chetverkina 0490 118 060 chetverkina.alena@gmail.com Customer since 2025" at bounding box center [78, 93] width 93 height 79
copy strong "Alena Chetverkina"
click at [279, 114] on div "(2) Harry Dhasmana (C) ---" at bounding box center [248, 114] width 216 height 28
click at [262, 113] on div "(2) Harry Dhasmana (C) ---" at bounding box center [248, 114] width 216 height 28
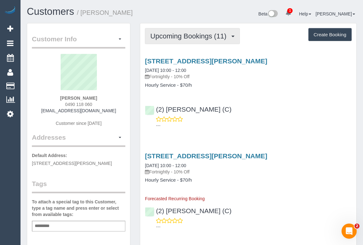
click at [189, 38] on span "Upcoming Bookings (11)" at bounding box center [189, 36] width 79 height 8
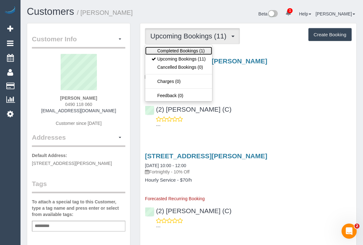
click at [186, 49] on link "Completed Bookings (1)" at bounding box center [178, 51] width 67 height 8
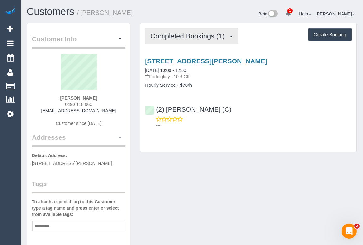
click at [196, 35] on span "Completed Bookings (1)" at bounding box center [189, 36] width 78 height 8
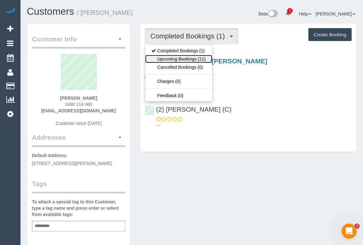
click at [186, 58] on link "Upcoming Bookings (11)" at bounding box center [178, 59] width 67 height 8
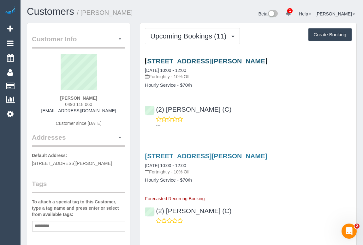
click at [218, 61] on link "2d Jessop Street, Greensborough, VIC 3088" at bounding box center [206, 60] width 122 height 7
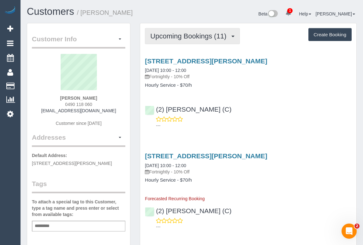
click at [189, 39] on button "Upcoming Bookings (11)" at bounding box center [192, 36] width 95 height 16
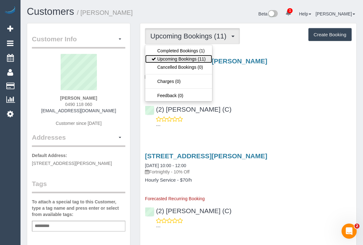
click at [186, 57] on link "Upcoming Bookings (11)" at bounding box center [178, 59] width 67 height 8
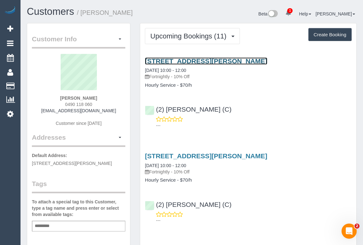
click at [222, 57] on link "2d Jessop Street, Greensborough, VIC 3088" at bounding box center [206, 60] width 122 height 7
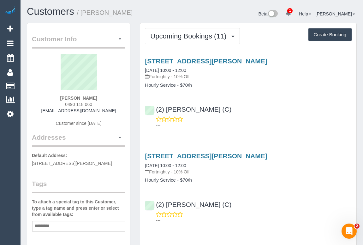
click at [285, 116] on div "---" at bounding box center [248, 122] width 207 height 13
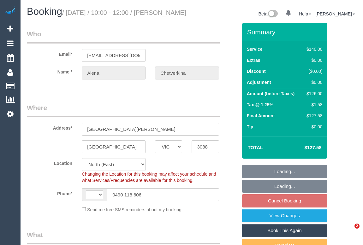
select select "VIC"
select select "object:607"
select select "number:29"
select select "number:14"
select select "number:18"
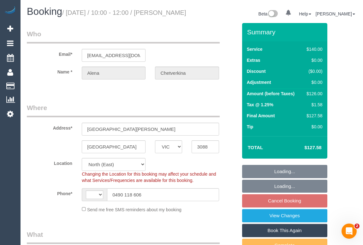
select select "number:24"
select select "number:35"
select select "number:11"
select select "string:AU"
select select "string:stripe-pm_1S0aLT2GScqysDRVrjxP8fCm"
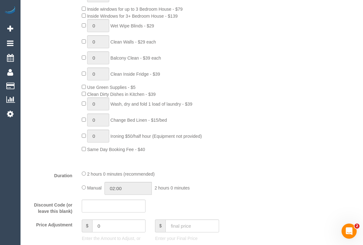
select select "spot3"
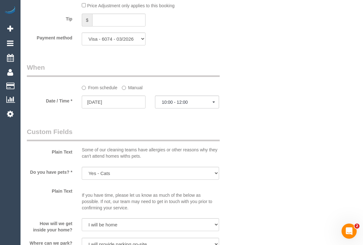
scroll to position [631, 0]
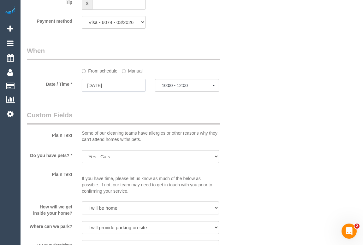
click at [95, 92] on input "19/09/2025" at bounding box center [114, 85] width 64 height 13
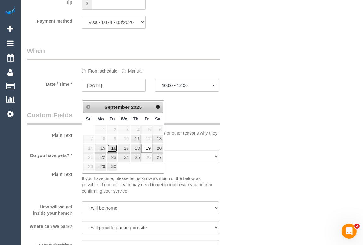
click at [111, 149] on link "16" at bounding box center [112, 148] width 10 height 9
type input "16/09/2025"
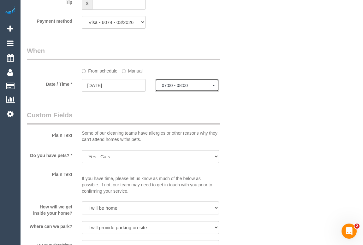
click at [188, 88] on span "07:00 - 08:00" at bounding box center [186, 85] width 50 height 5
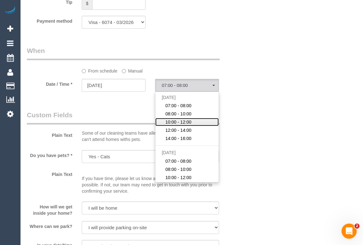
click at [173, 125] on span "10:00 - 12:00" at bounding box center [178, 122] width 26 height 6
select select "spot24"
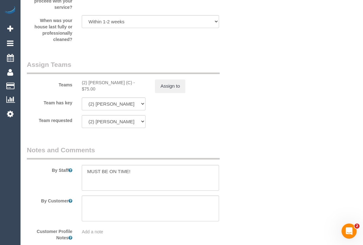
scroll to position [924, 0]
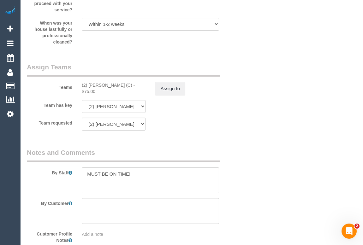
drag, startPoint x: 78, startPoint y: 92, endPoint x: 129, endPoint y: 92, distance: 50.8
click at [129, 92] on div "(2) [PERSON_NAME] (C) - $75.00" at bounding box center [113, 88] width 73 height 13
copy div "(2) [PERSON_NAME] (C)"
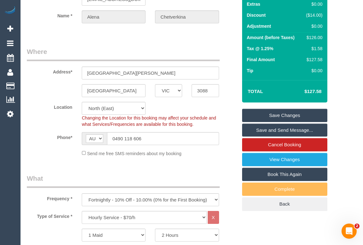
scroll to position [57, 0]
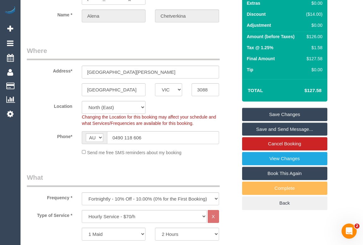
click at [201, 55] on legend "Where" at bounding box center [123, 53] width 193 height 14
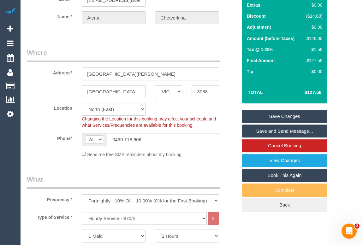
scroll to position [0, 0]
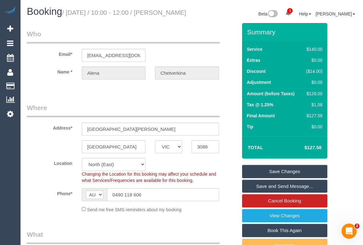
click at [227, 161] on fieldset "Where Address* 2D Jessop Street Greensborough ACT NSW NT QLD SA TAS VIC WA 3088…" at bounding box center [132, 160] width 210 height 114
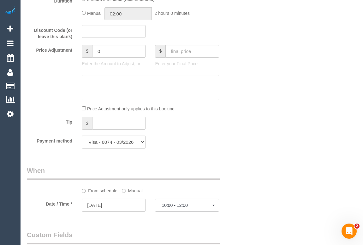
scroll to position [545, 0]
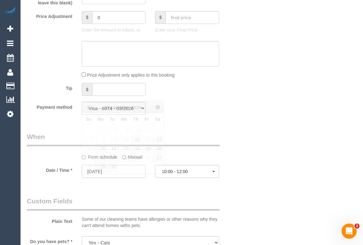
click at [104, 178] on input "16/09/2025" at bounding box center [114, 171] width 64 height 13
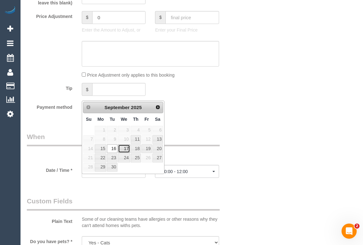
click at [122, 148] on link "17" at bounding box center [124, 148] width 12 height 9
type input "[DATE]"
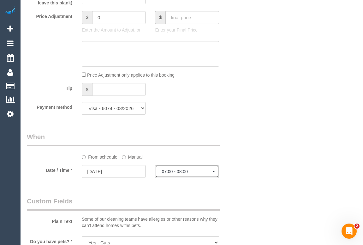
click at [186, 174] on span "07:00 - 08:00" at bounding box center [186, 171] width 50 height 5
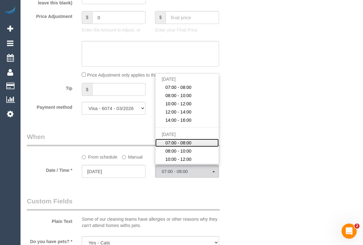
scroll to position [28, 0]
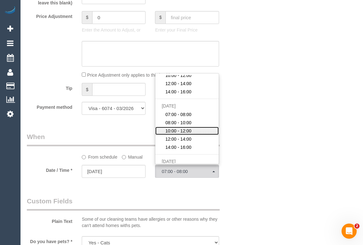
click at [175, 134] on span "10:00 - 12:00" at bounding box center [178, 131] width 26 height 6
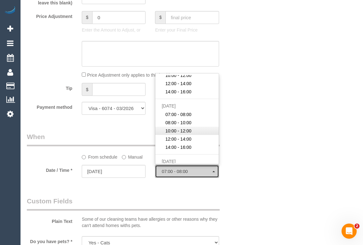
select select "spot29"
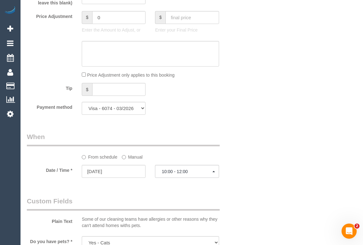
click at [258, 161] on div "Who Email* [EMAIL_ADDRESS][DOMAIN_NAME] Name * [GEOGRAPHIC_DATA] Chetverkina Wh…" at bounding box center [192, 79] width 330 height 1202
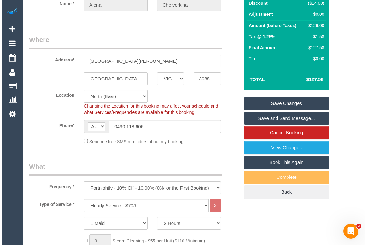
scroll to position [114, 0]
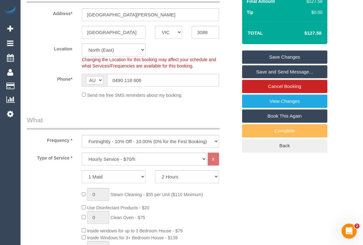
click at [283, 64] on link "Save Changes" at bounding box center [284, 56] width 85 height 13
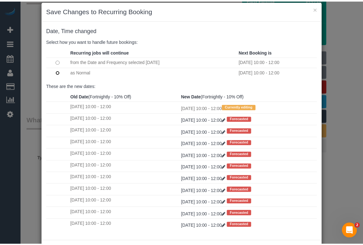
scroll to position [37, 0]
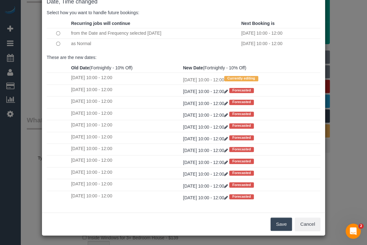
click at [279, 222] on button "Save" at bounding box center [281, 224] width 21 height 13
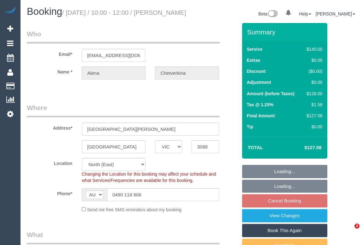
select select "VIC"
select select "number:29"
select select "number:14"
select select "number:18"
select select "number:24"
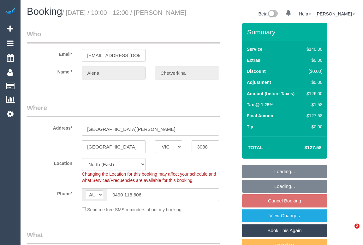
select select "number:35"
select select "number:11"
select select "object:1481"
select select "spot3"
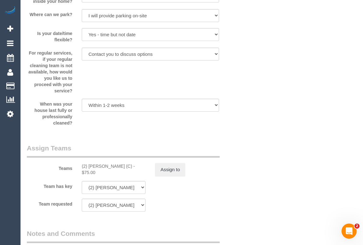
scroll to position [975, 0]
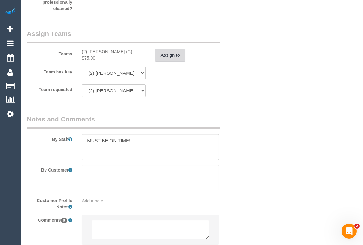
click at [161, 62] on button "Assign to" at bounding box center [170, 55] width 30 height 13
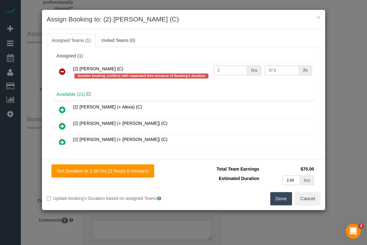
drag, startPoint x: 70, startPoint y: 67, endPoint x: 130, endPoint y: 67, distance: 59.3
click at [130, 67] on tr "(2) [PERSON_NAME] (C) Another booking conflicts with requested time because of …" at bounding box center [183, 73] width 261 height 18
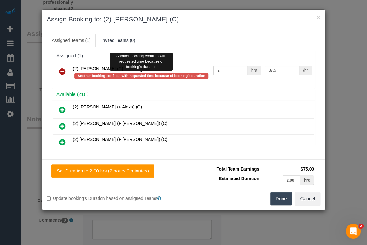
copy span "(2) [PERSON_NAME] (C)"
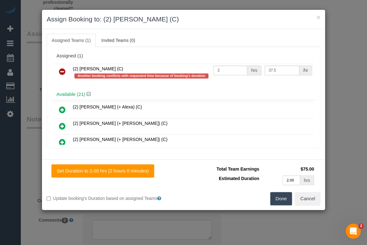
click at [62, 72] on icon at bounding box center [62, 72] width 7 height 8
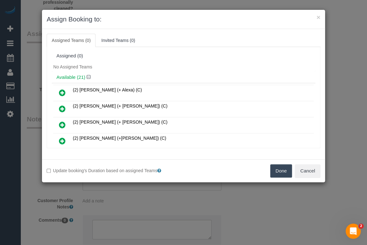
click at [280, 170] on button "Done" at bounding box center [281, 170] width 22 height 13
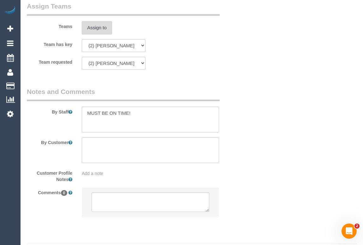
scroll to position [1027, 0]
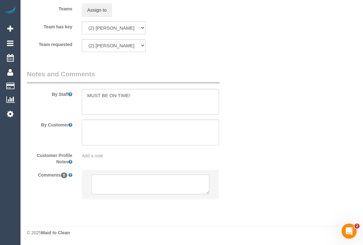
click at [136, 183] on textarea at bounding box center [149, 185] width 117 height 20
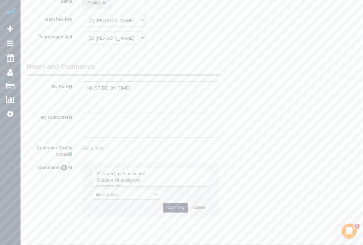
click at [173, 181] on textarea at bounding box center [149, 177] width 117 height 20
paste textarea "(2) [PERSON_NAME] (C)"
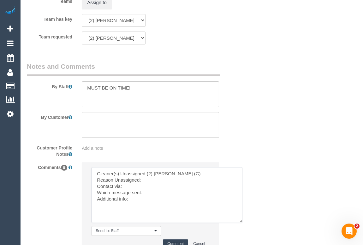
drag, startPoint x: 208, startPoint y: 193, endPoint x: 243, endPoint y: 232, distance: 52.3
click at [242, 223] on textarea at bounding box center [166, 195] width 151 height 56
click at [143, 187] on textarea at bounding box center [168, 197] width 154 height 60
click at [145, 187] on textarea at bounding box center [168, 197] width 154 height 60
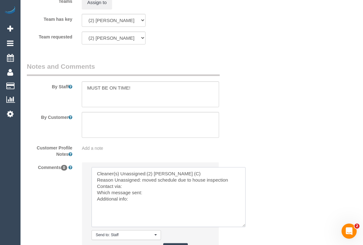
click at [127, 193] on textarea at bounding box center [168, 197] width 154 height 60
click at [158, 200] on textarea at bounding box center [168, 197] width 154 height 60
click at [133, 208] on textarea at bounding box center [168, 197] width 154 height 60
type textarea "Cleaner(s) Unassigned:(2) [PERSON_NAME] (C) Reason Unassigned: moved schedule d…"
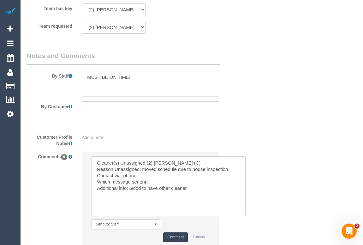
scroll to position [1065, 0]
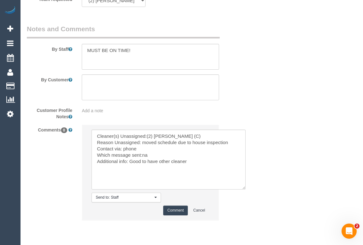
click at [182, 215] on button "Comment" at bounding box center [175, 211] width 25 height 10
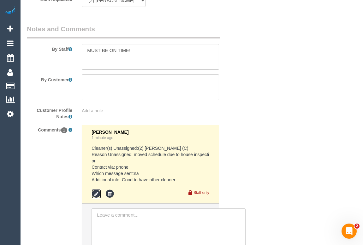
click at [97, 199] on icon at bounding box center [95, 193] width 9 height 9
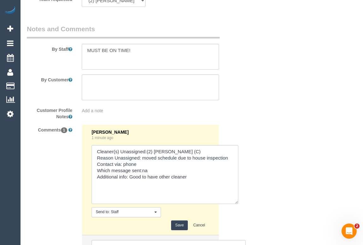
drag, startPoint x: 206, startPoint y: 171, endPoint x: 235, endPoint y: 211, distance: 49.6
click at [235, 204] on textarea at bounding box center [164, 174] width 147 height 59
drag, startPoint x: 187, startPoint y: 184, endPoint x: 129, endPoint y: 182, distance: 57.4
click at [129, 182] on textarea at bounding box center [164, 174] width 147 height 59
type textarea "Cleaner(s) Unassigned:(2) [PERSON_NAME] (C) Reason Unassigned: moved schedule d…"
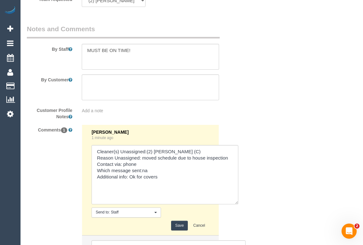
click at [178, 231] on button "Save" at bounding box center [179, 226] width 17 height 10
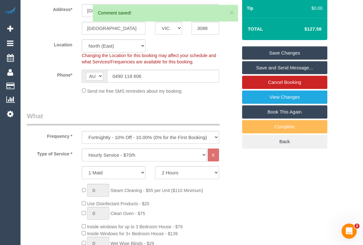
scroll to position [4, 0]
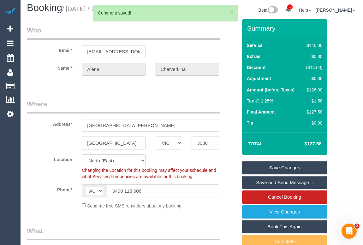
click at [274, 174] on link "Save Changes" at bounding box center [284, 167] width 85 height 13
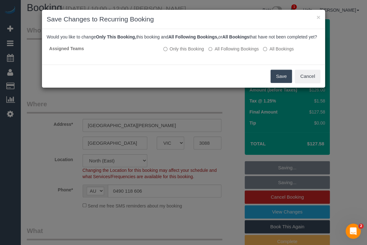
click at [282, 82] on button "Save" at bounding box center [281, 76] width 21 height 13
